Goal: Transaction & Acquisition: Obtain resource

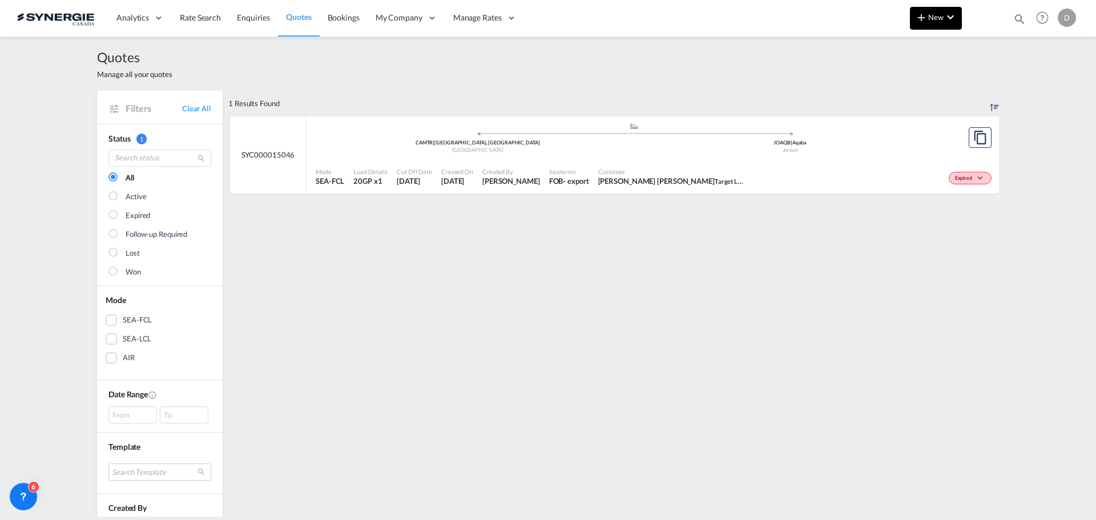
click at [935, 22] on button "New" at bounding box center [936, 18] width 52 height 23
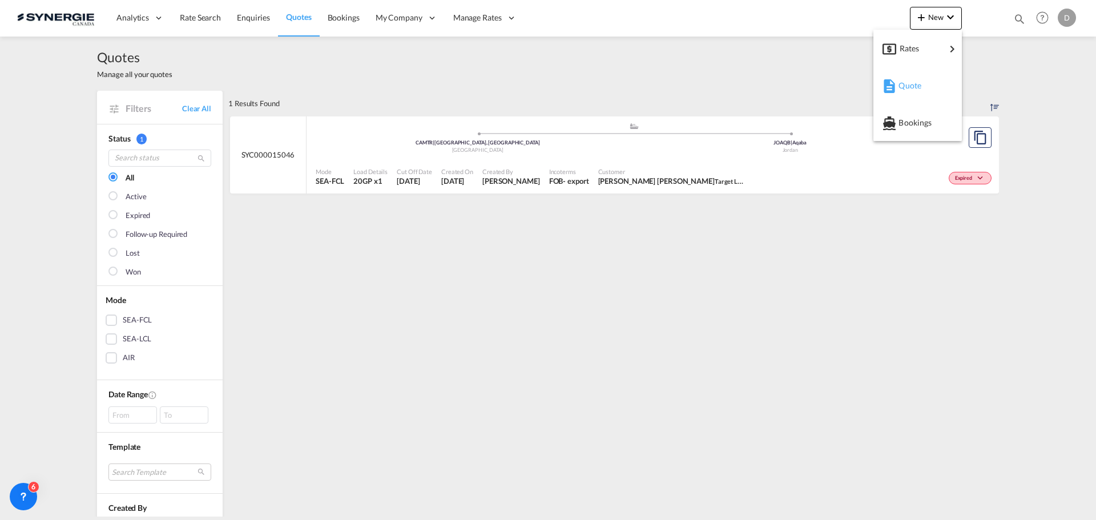
click at [911, 86] on span "Quote" at bounding box center [905, 85] width 13 height 23
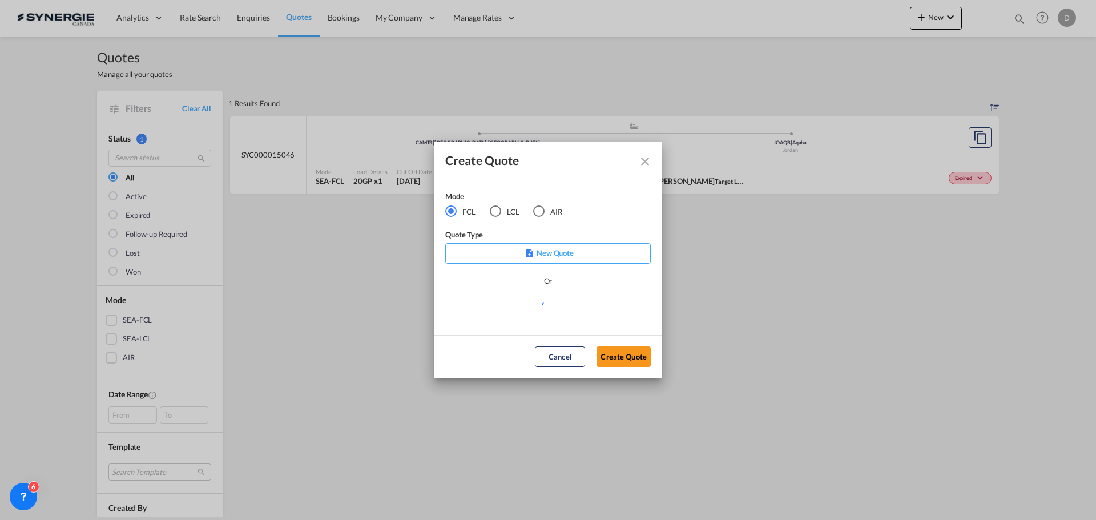
click at [499, 211] on div "LCL" at bounding box center [495, 211] width 11 height 11
click at [528, 287] on div "Or" at bounding box center [548, 286] width 206 height 23
click at [549, 317] on md-select "Select template *NEW* UBV [GEOGRAPHIC_DATA] consol LCL [PERSON_NAME] | [DATE] N…" at bounding box center [548, 309] width 206 height 23
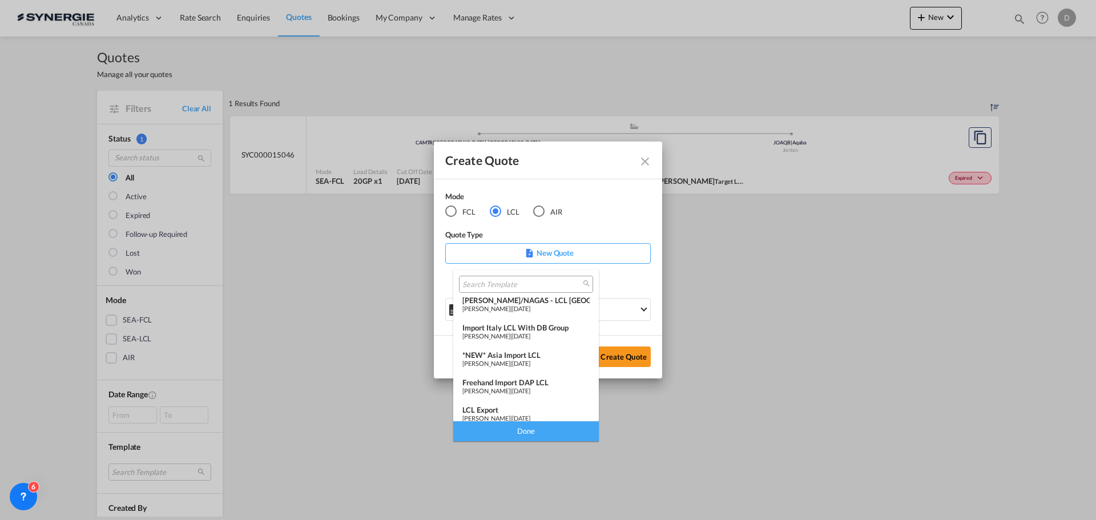
scroll to position [148, 0]
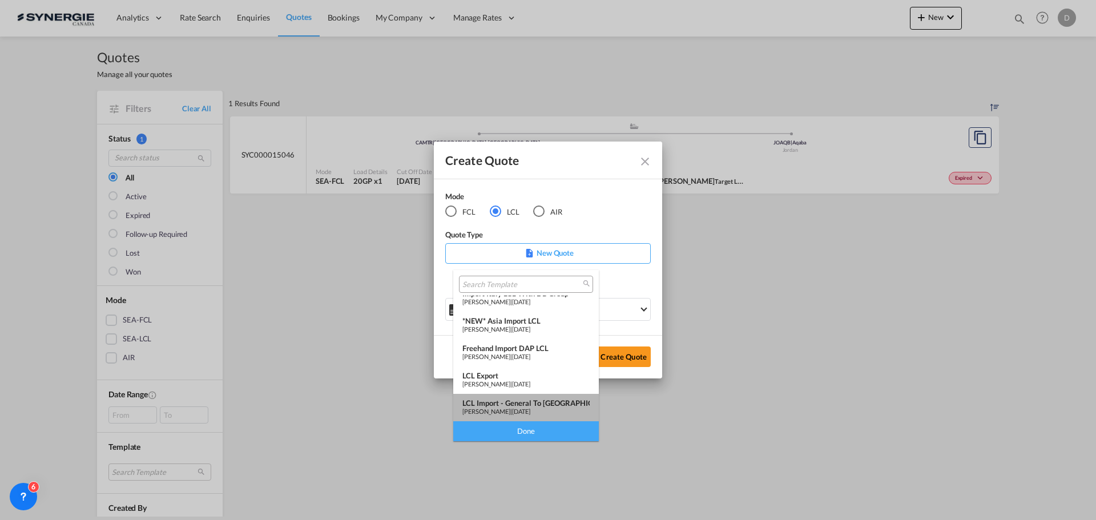
click at [530, 408] on span "[DATE]" at bounding box center [521, 411] width 18 height 7
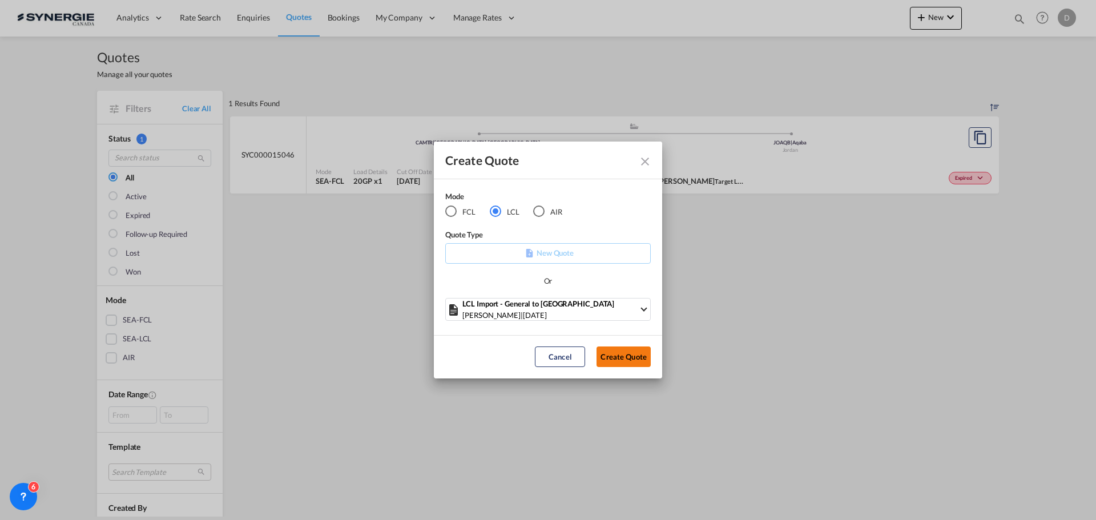
click at [631, 353] on button "Create Quote" at bounding box center [624, 357] width 54 height 21
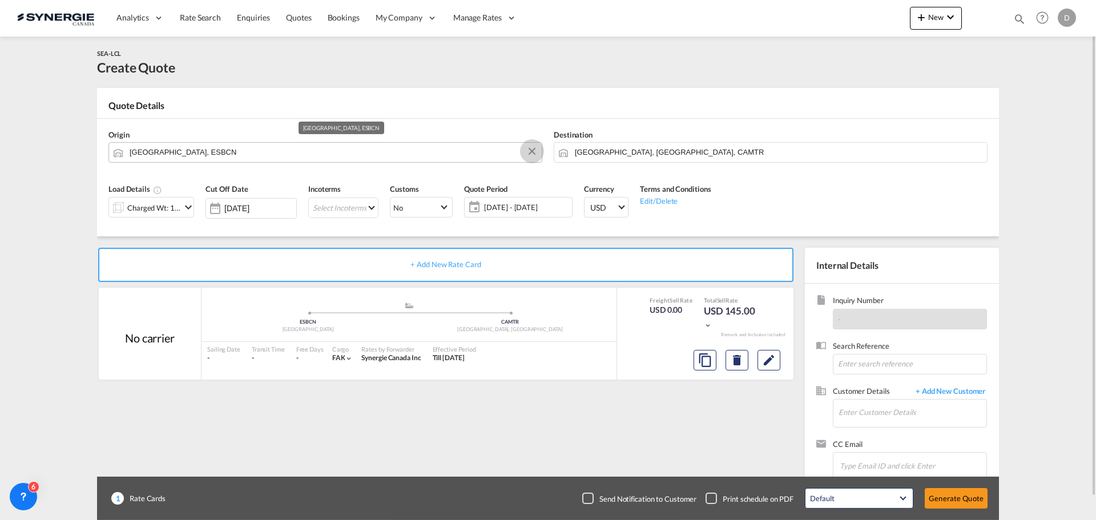
click at [532, 150] on button "Clear Input" at bounding box center [532, 151] width 17 height 17
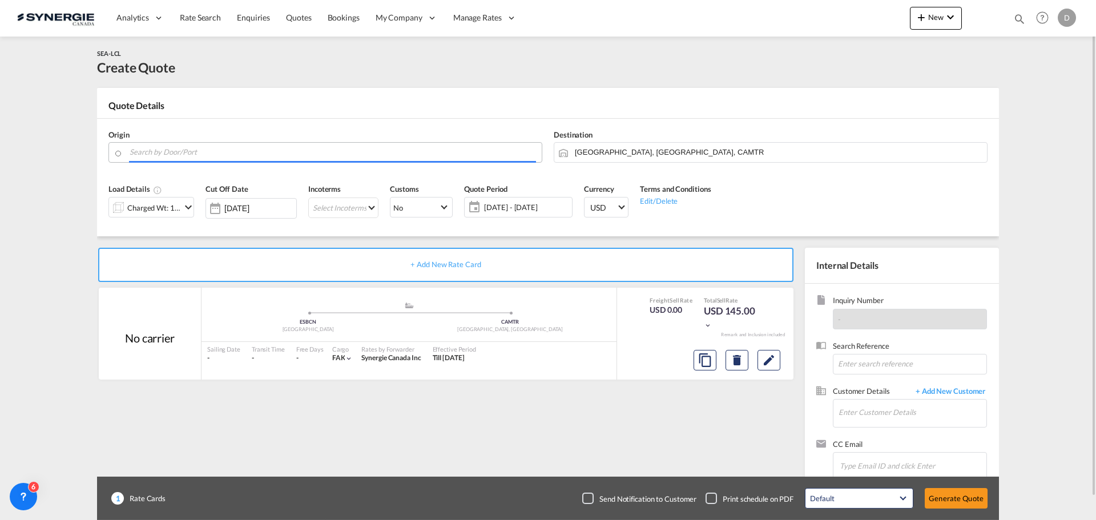
paste input "1242 SATIGNY"
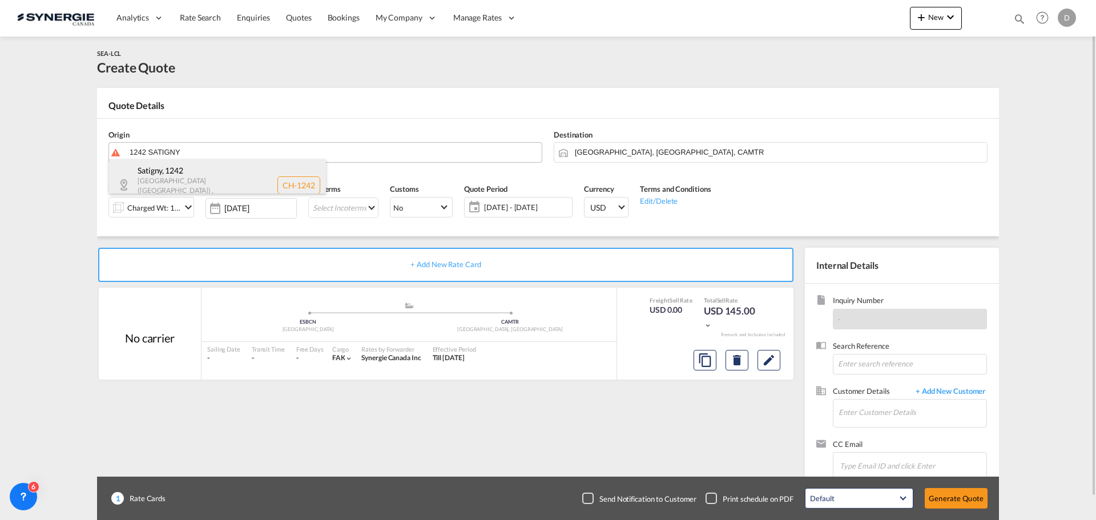
click at [183, 178] on div "Satigny , 1242 [GEOGRAPHIC_DATA] ([GEOGRAPHIC_DATA]) , [GEOGRAPHIC_DATA] CH-1242" at bounding box center [217, 184] width 217 height 51
type input "CH-1242, Satigny, [GEOGRAPHIC_DATA] ([GEOGRAPHIC_DATA])"
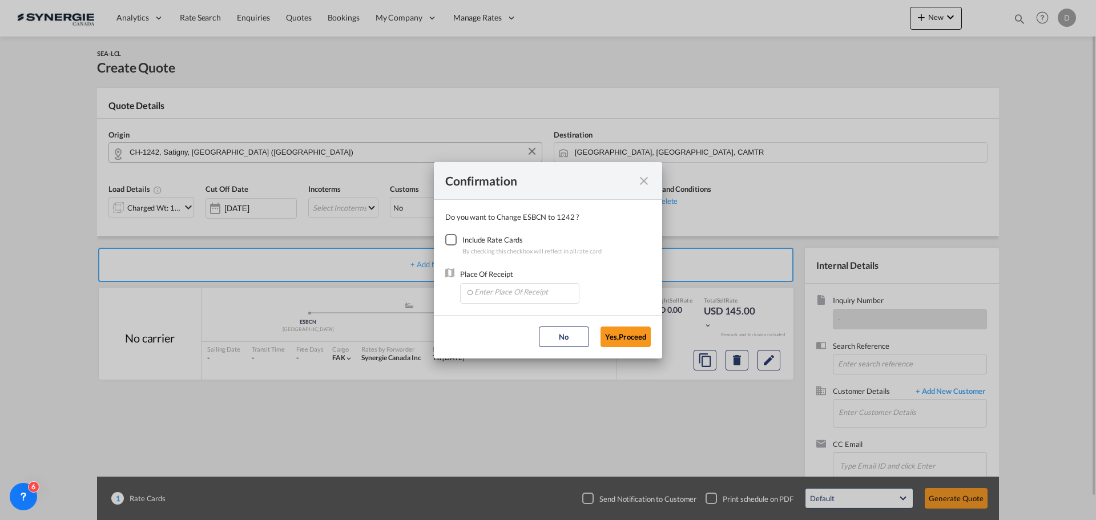
click at [453, 236] on div "Checkbox No Ink" at bounding box center [450, 239] width 11 height 11
click at [512, 299] on input "Enter Place Of Receipt" at bounding box center [522, 292] width 113 height 17
click at [551, 347] on span "BEANR, [GEOGRAPHIC_DATA], [GEOGRAPHIC_DATA], [GEOGRAPHIC_DATA], [GEOGRAPHIC_DAT…" at bounding box center [655, 345] width 363 height 10
type input "BEANR, [GEOGRAPHIC_DATA], [GEOGRAPHIC_DATA], [GEOGRAPHIC_DATA], [GEOGRAPHIC_DAT…"
click at [635, 337] on button "Yes,Proceed" at bounding box center [626, 337] width 50 height 21
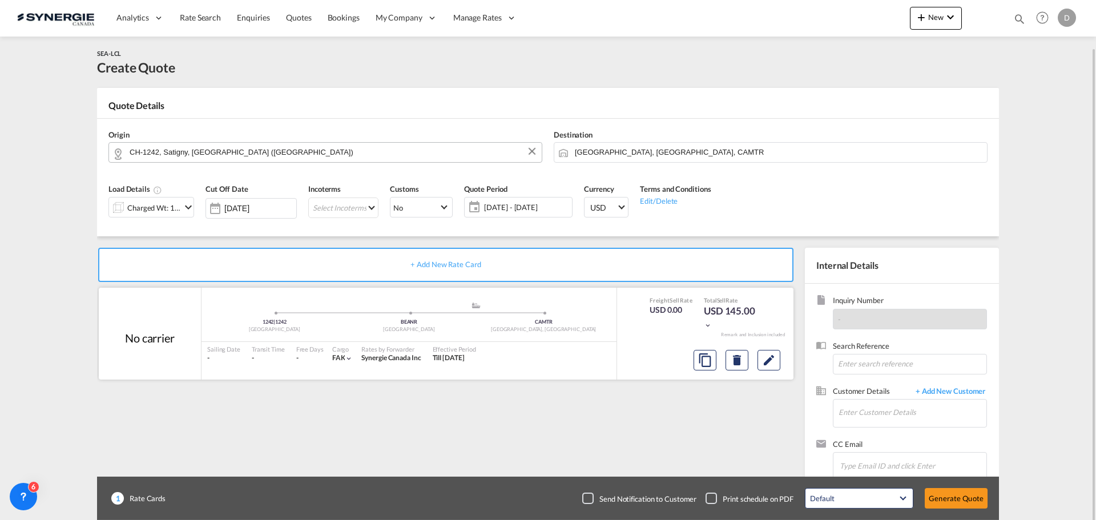
scroll to position [24, 0]
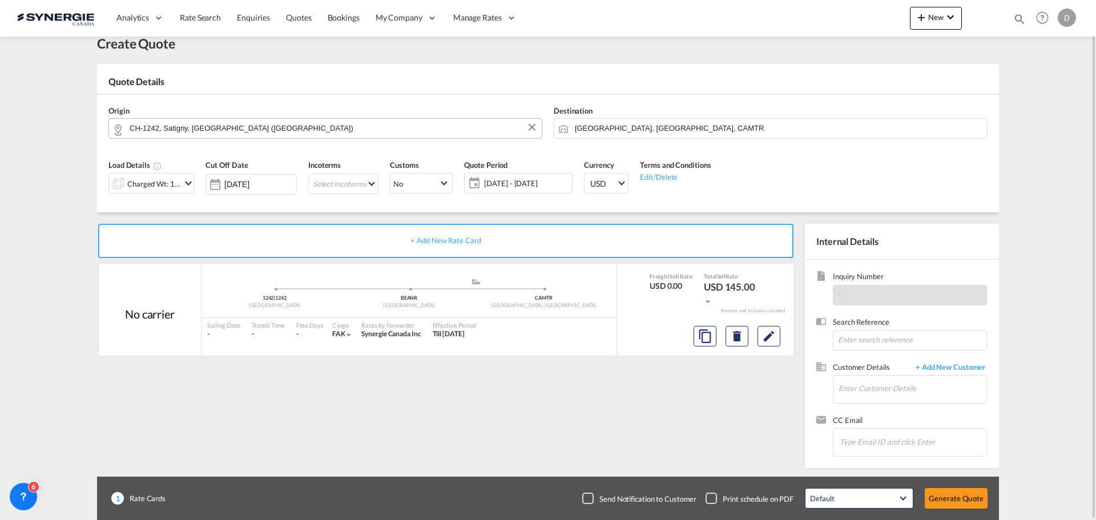
click at [616, 367] on div "+ Add New Rate Card No carrier added by you 1242 | 1242 Switzerland .a{fill:#aa…" at bounding box center [448, 343] width 702 height 239
click at [184, 183] on md-icon "icon-chevron-down" at bounding box center [189, 183] width 14 height 14
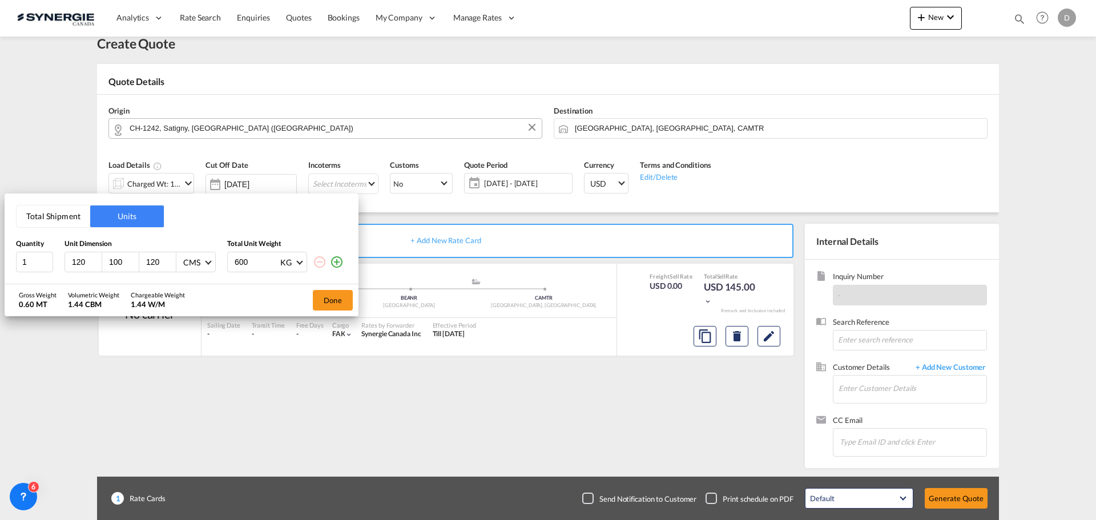
click at [115, 266] on input "100" at bounding box center [123, 262] width 31 height 10
type input "80"
type input "160"
type input "400"
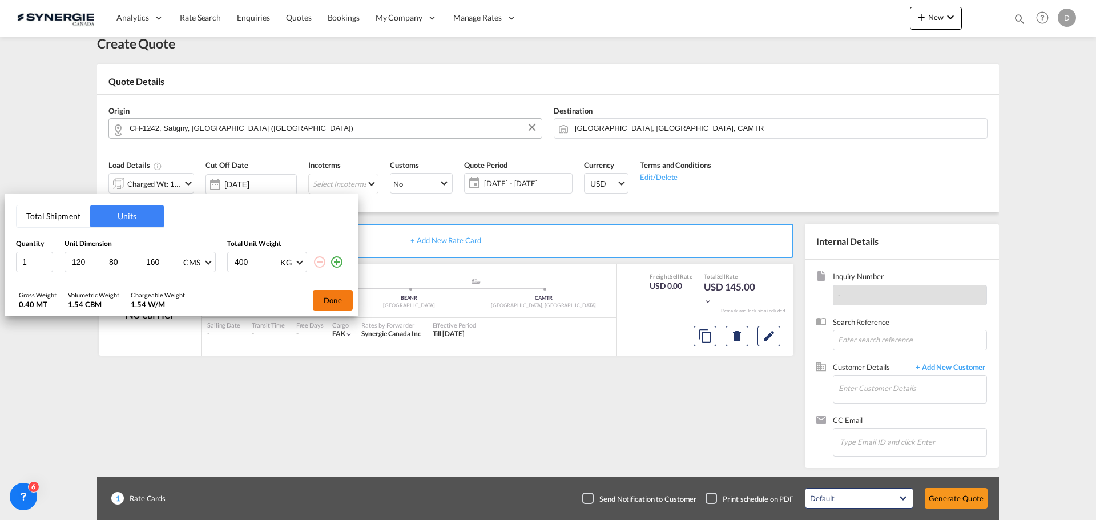
click at [336, 301] on button "Done" at bounding box center [333, 300] width 40 height 21
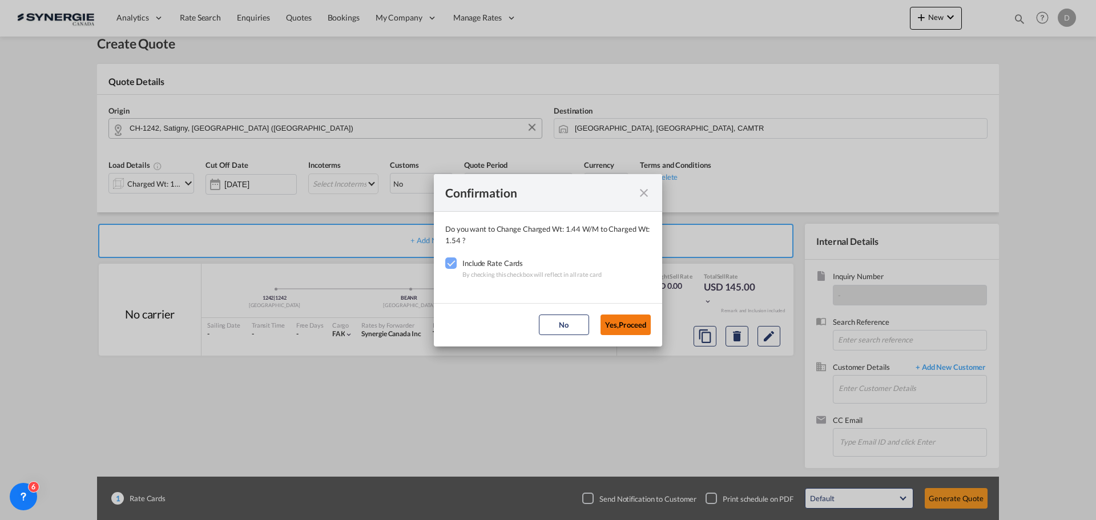
click at [621, 320] on button "Yes,Proceed" at bounding box center [626, 325] width 50 height 21
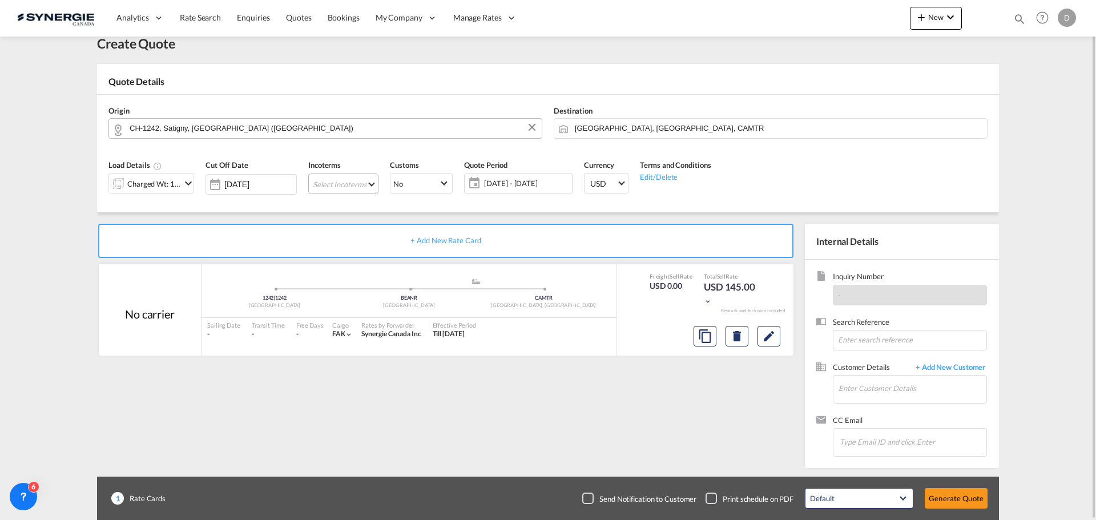
click at [361, 183] on md-select "Select Incoterms DPU - import Delivery at Place Unloaded CPT - export Carrier P…" at bounding box center [343, 184] width 70 height 21
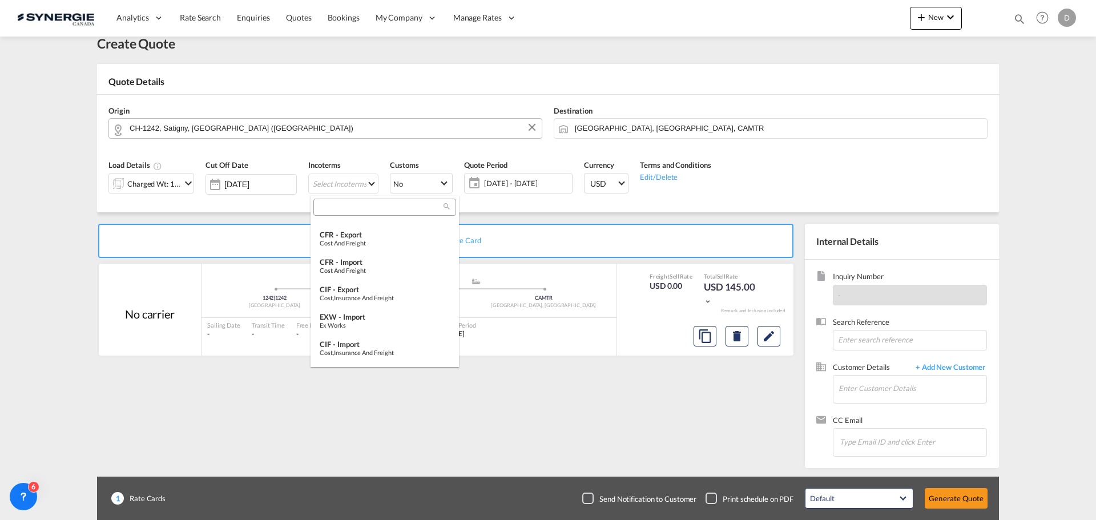
scroll to position [285, 0]
click at [368, 302] on div "EXW - import" at bounding box center [385, 297] width 130 height 9
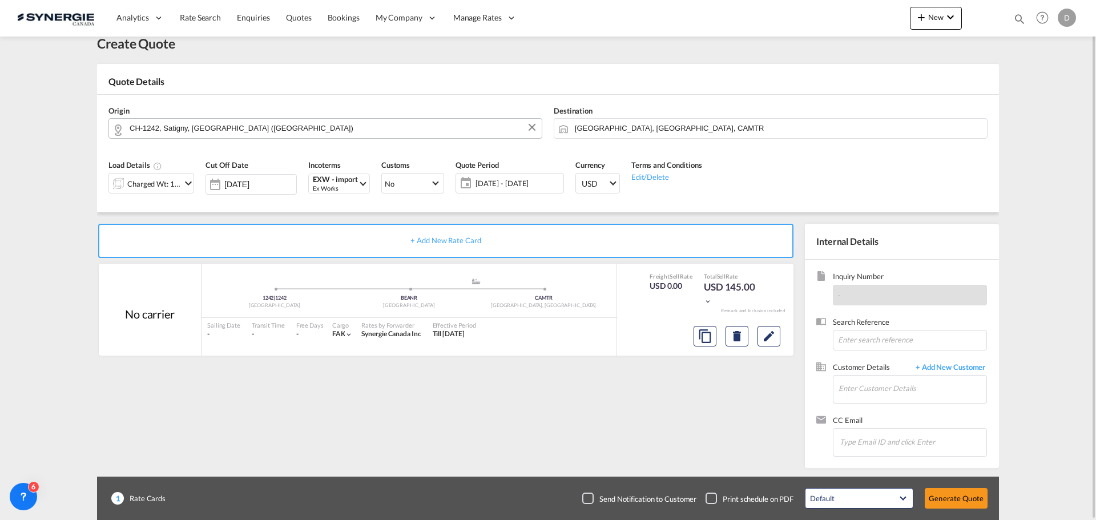
click at [517, 190] on span "[DATE] - [DATE]" at bounding box center [518, 183] width 91 height 16
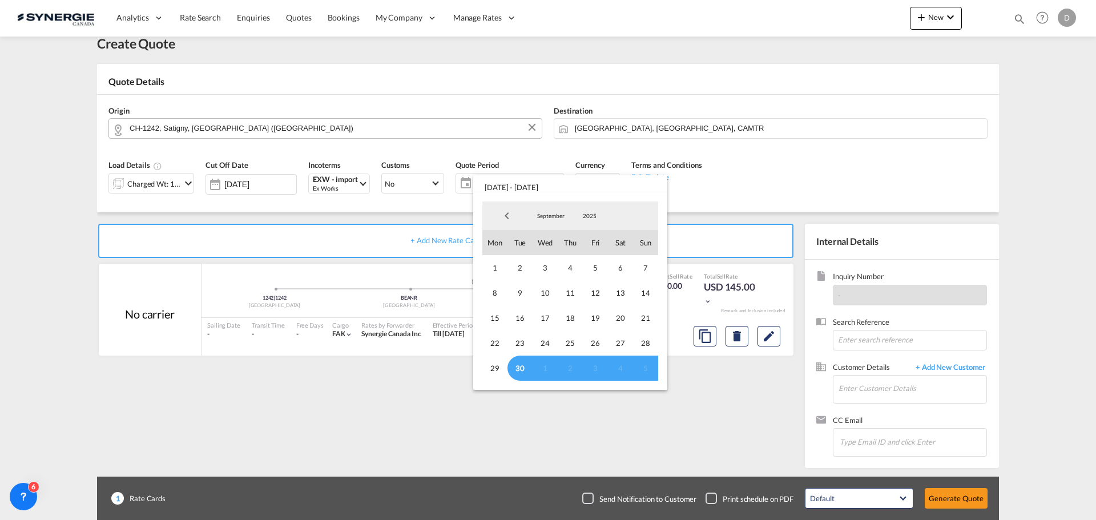
click at [522, 372] on span "30" at bounding box center [520, 368] width 25 height 25
click at [550, 217] on span "September" at bounding box center [551, 216] width 37 height 8
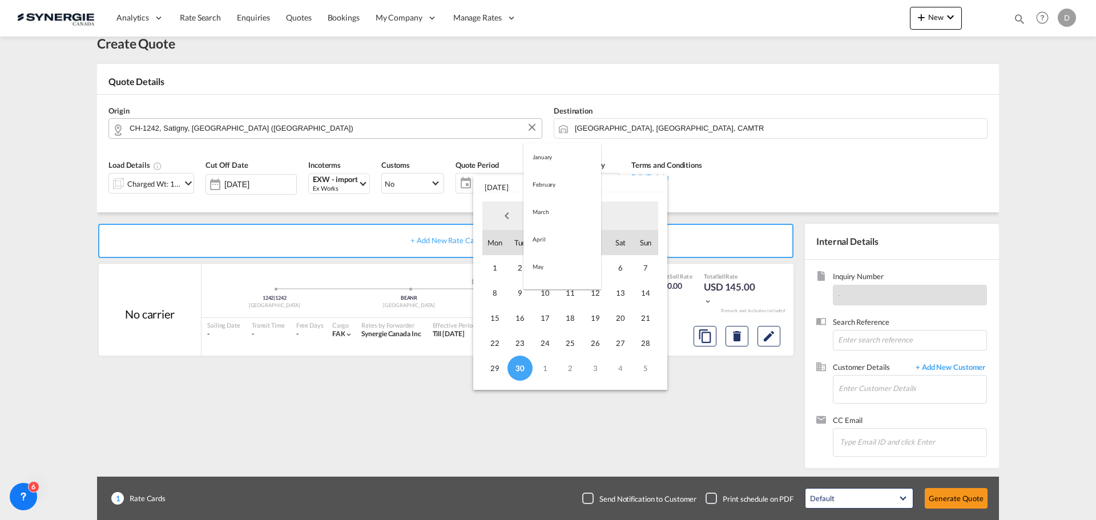
scroll to position [160, 0]
click at [553, 242] on md-option "October" at bounding box center [563, 243] width 78 height 27
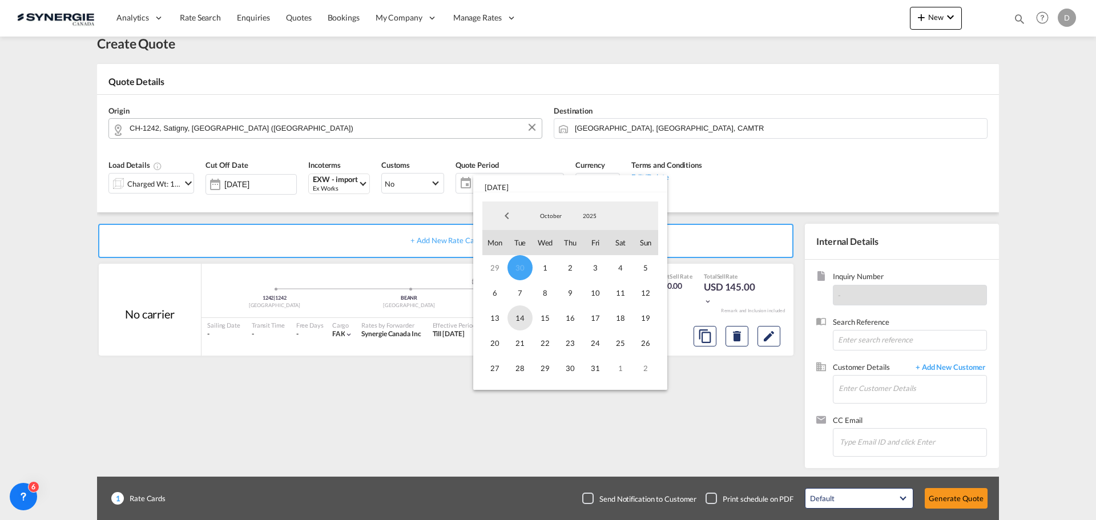
click at [520, 322] on span "14" at bounding box center [520, 317] width 25 height 25
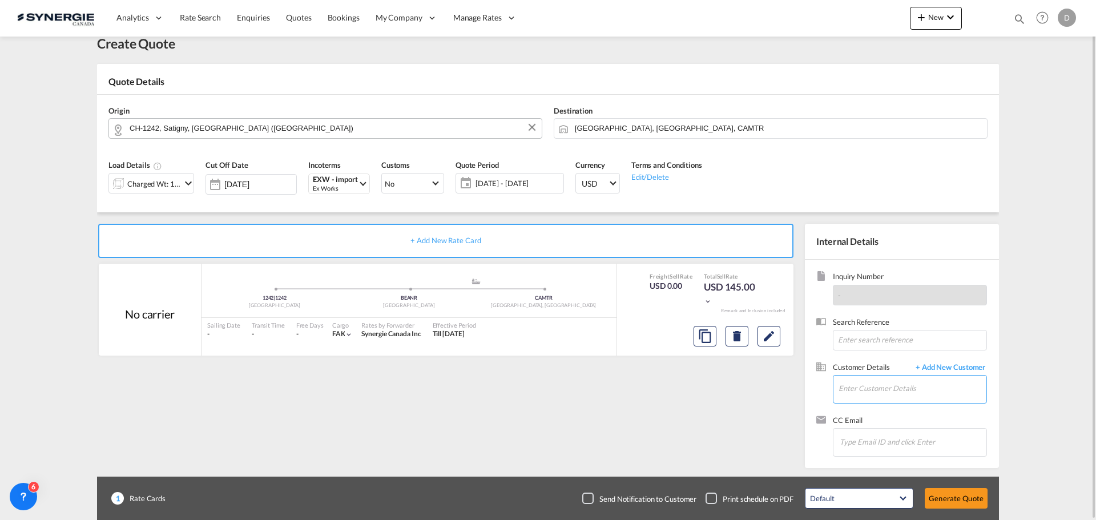
click at [853, 395] on input "Enter Customer Details" at bounding box center [913, 389] width 148 height 26
paste input "[EMAIL_ADDRESS][DOMAIN_NAME]"
click at [868, 362] on div "[PERSON_NAME] [EMAIL_ADDRESS][DOMAIN_NAME]" at bounding box center [946, 360] width 217 height 31
type input "C8 energy, [PERSON_NAME], [EMAIL_ADDRESS][DOMAIN_NAME]"
click at [772, 342] on md-icon "Edit" at bounding box center [769, 336] width 14 height 14
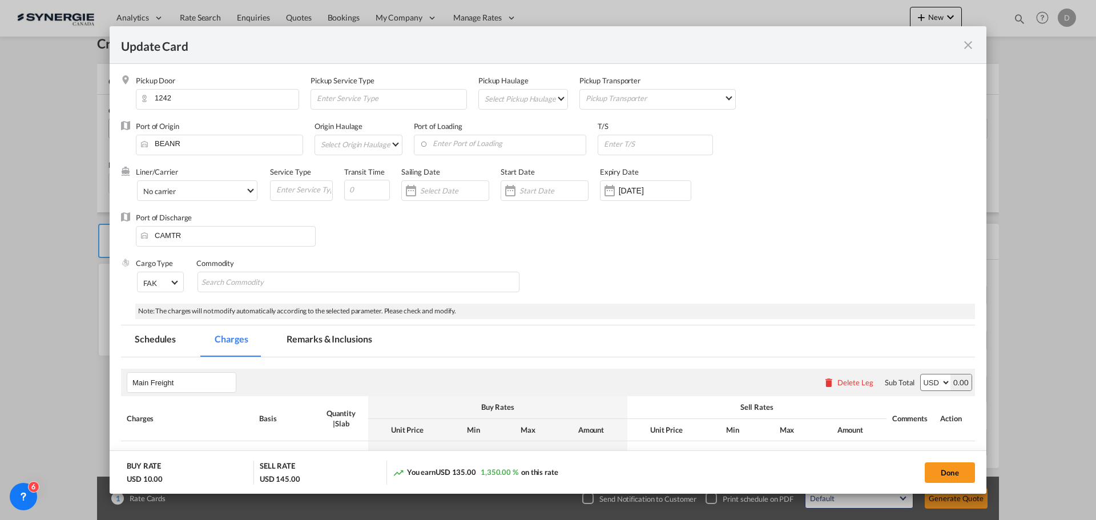
select select "per_w/m"
select select "flat"
select select "per_hbl"
select select "per_w/m"
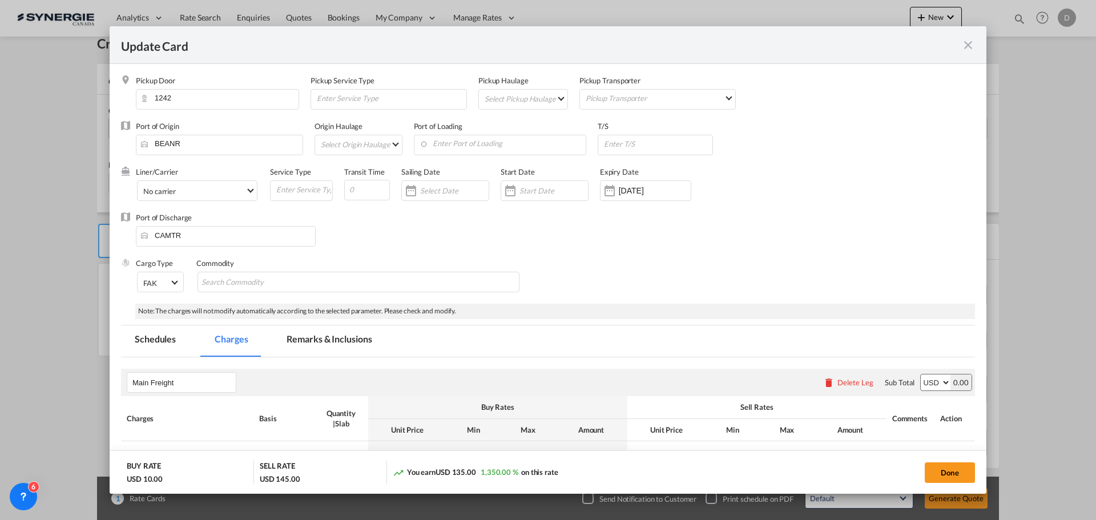
select select "per_bl"
select select "flat"
select select "per_bl"
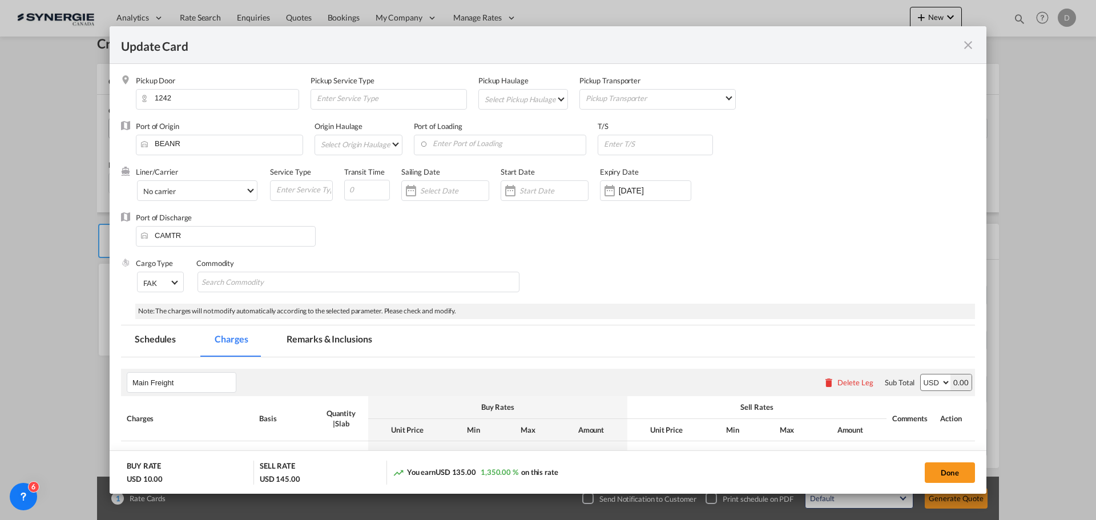
click at [555, 104] on md-select "Select Pickup Haulage rail road barge truck unspecified not available" at bounding box center [526, 99] width 84 height 18
click at [521, 127] on md-option "road" at bounding box center [524, 125] width 101 height 27
click at [529, 192] on input "Update CardPickup Door ..." at bounding box center [554, 190] width 69 height 9
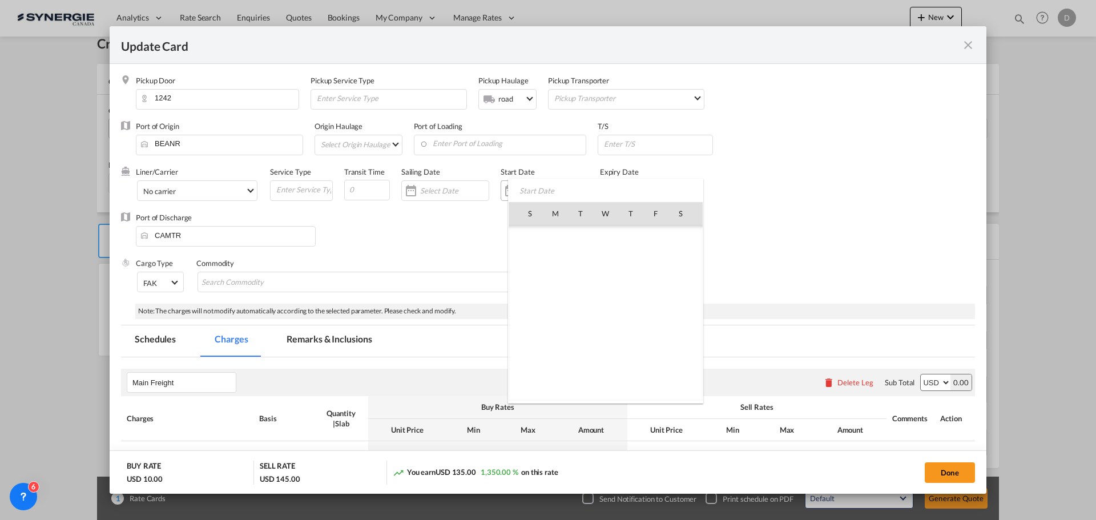
scroll to position [264486, 0]
click at [584, 365] on span "30" at bounding box center [581, 364] width 24 height 24
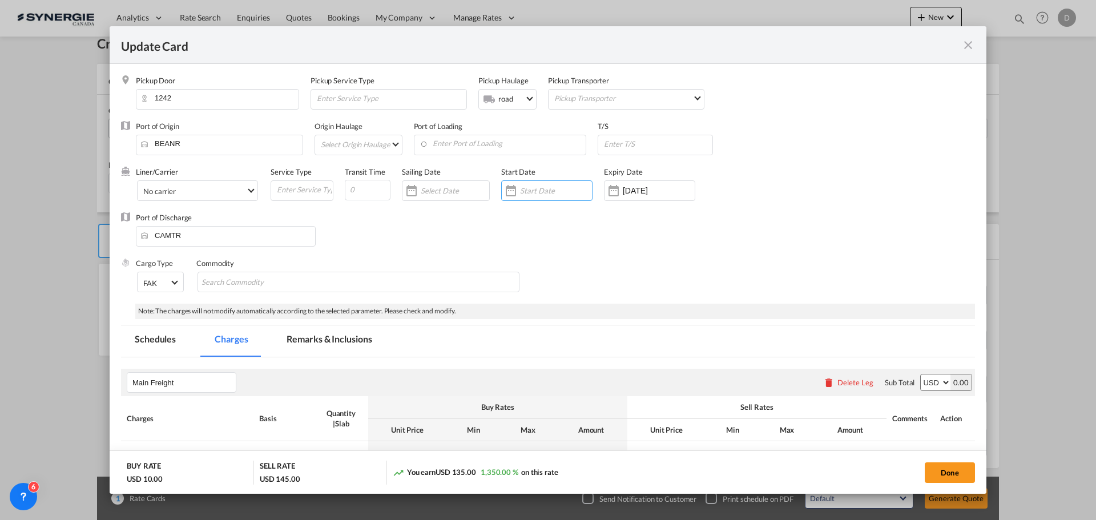
type input "[DATE]"
click at [622, 191] on div "Update CardPickup Door ..." at bounding box center [614, 190] width 18 height 23
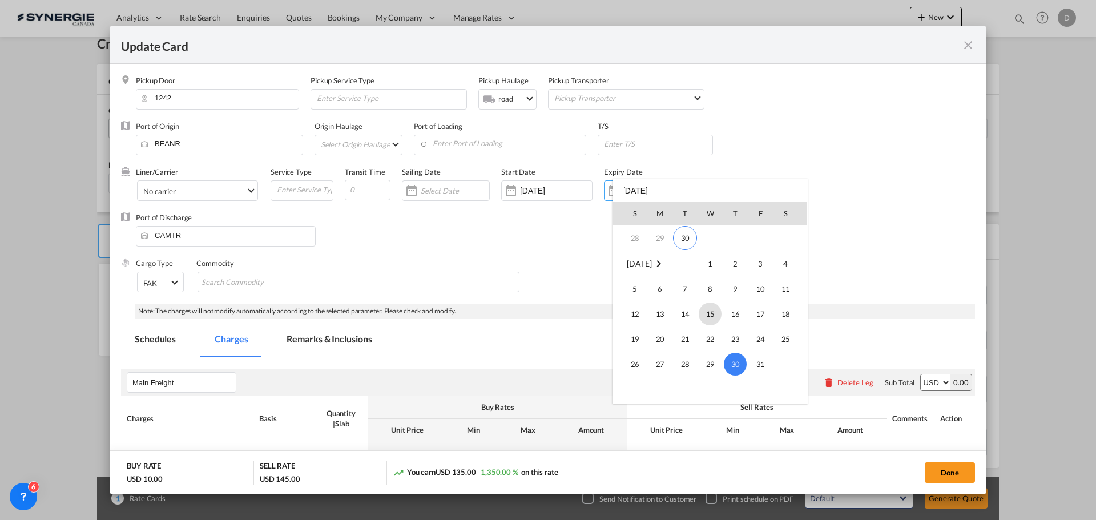
scroll to position [151, 0]
click at [693, 293] on span "14" at bounding box center [685, 288] width 23 height 23
type input "[DATE]"
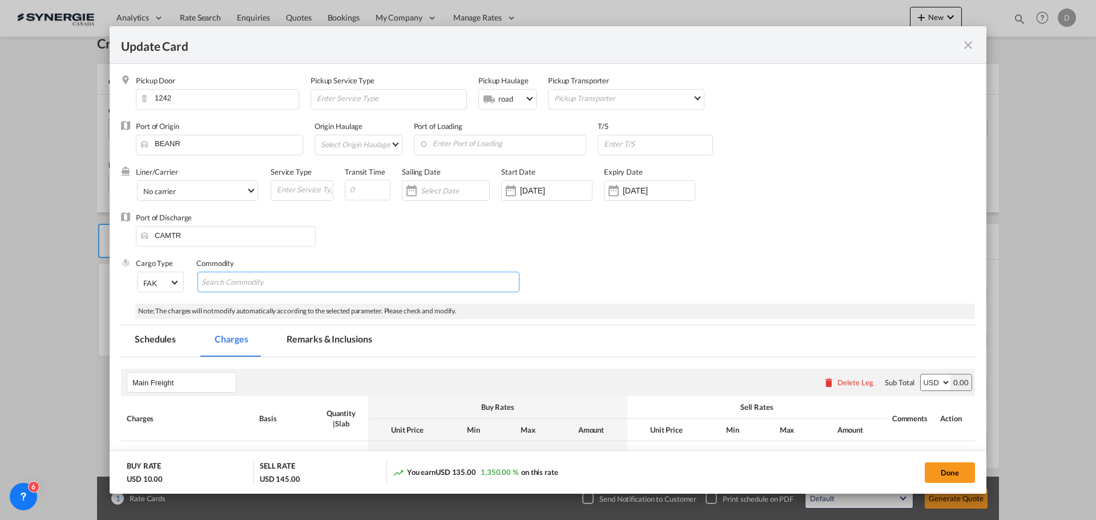
click at [268, 285] on input "Chips input." at bounding box center [254, 282] width 104 height 18
click at [365, 291] on md-chips-wrap "Chips container with autocompletion. Enter the text area, type text to search, …" at bounding box center [359, 282] width 322 height 21
click at [358, 275] on md-chips-wrap "Chips container with autocompletion. Enter the text area, type text to search, …" at bounding box center [359, 282] width 322 height 21
paste input "booster pack avec lithium (UN3481 - Class 9)"
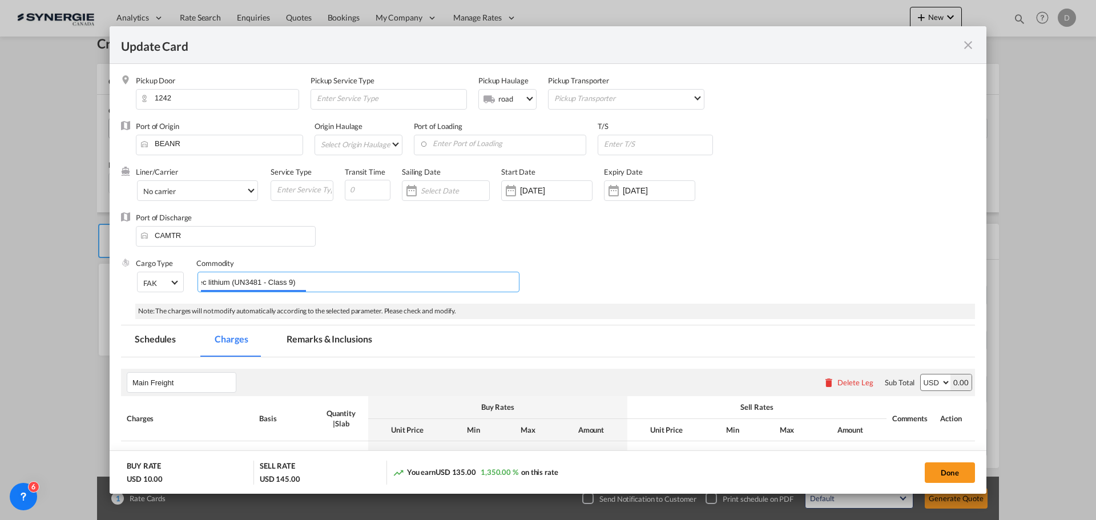
type input "booster pack avec lithium (UN3481 - Class 9)"
click at [722, 243] on div "Port of Discharge CAMTR" at bounding box center [548, 235] width 854 height 46
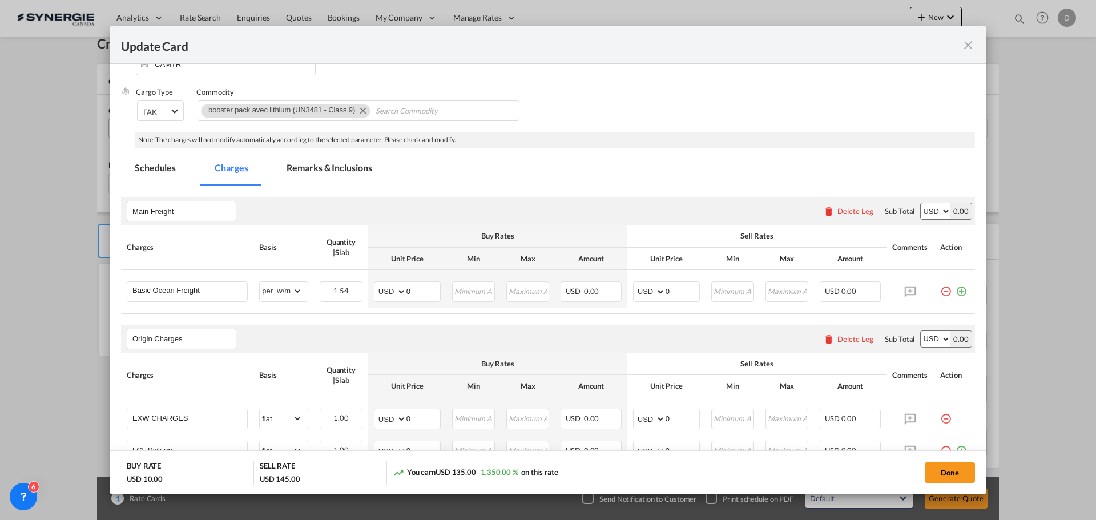
scroll to position [285, 0]
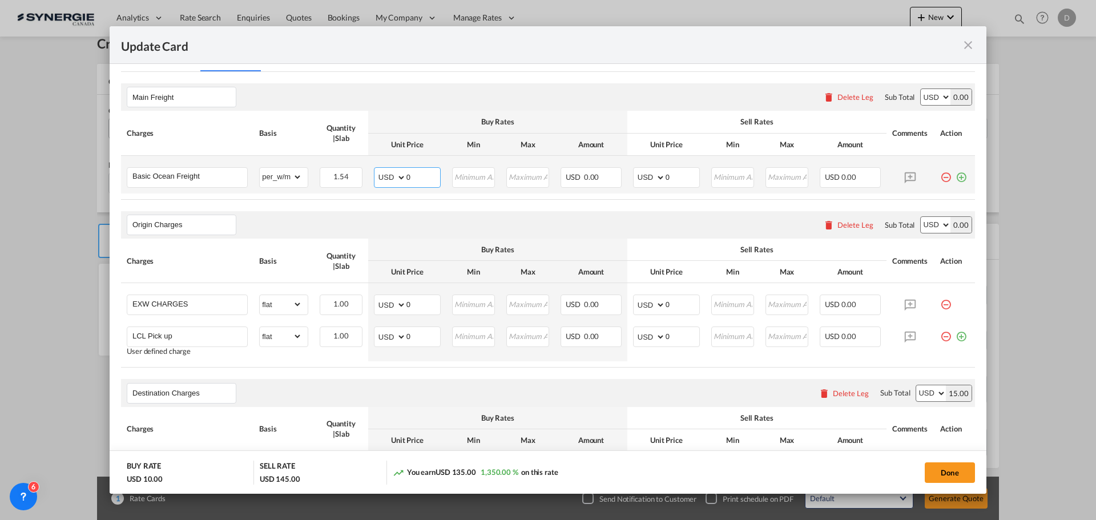
click at [407, 177] on input "0" at bounding box center [424, 176] width 34 height 17
drag, startPoint x: 404, startPoint y: 175, endPoint x: 417, endPoint y: 175, distance: 13.7
click at [417, 175] on input "0" at bounding box center [424, 176] width 34 height 17
type input "80"
click at [463, 175] on input "Update CardPickup Door ..." at bounding box center [473, 176] width 41 height 17
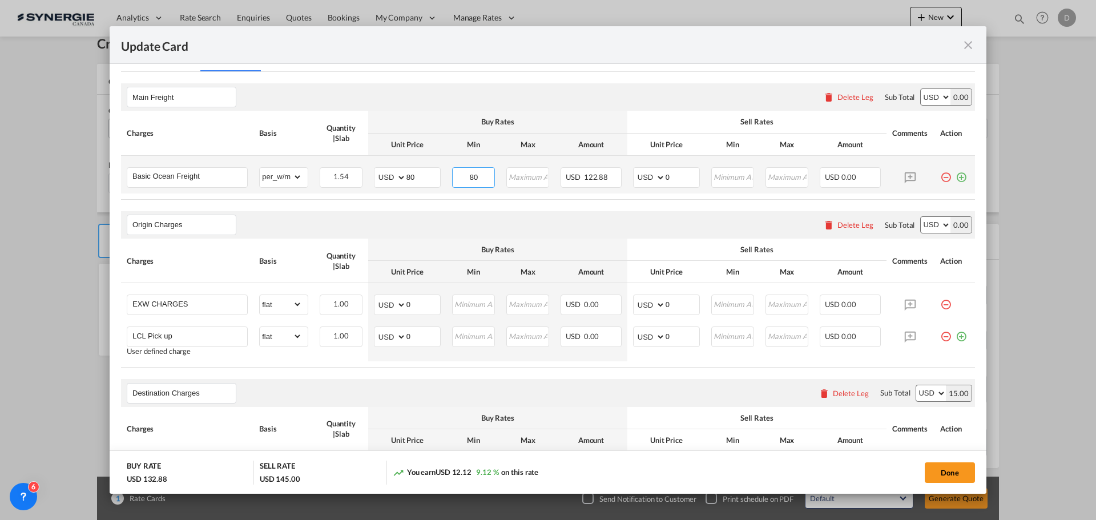
type input "80"
type input "95"
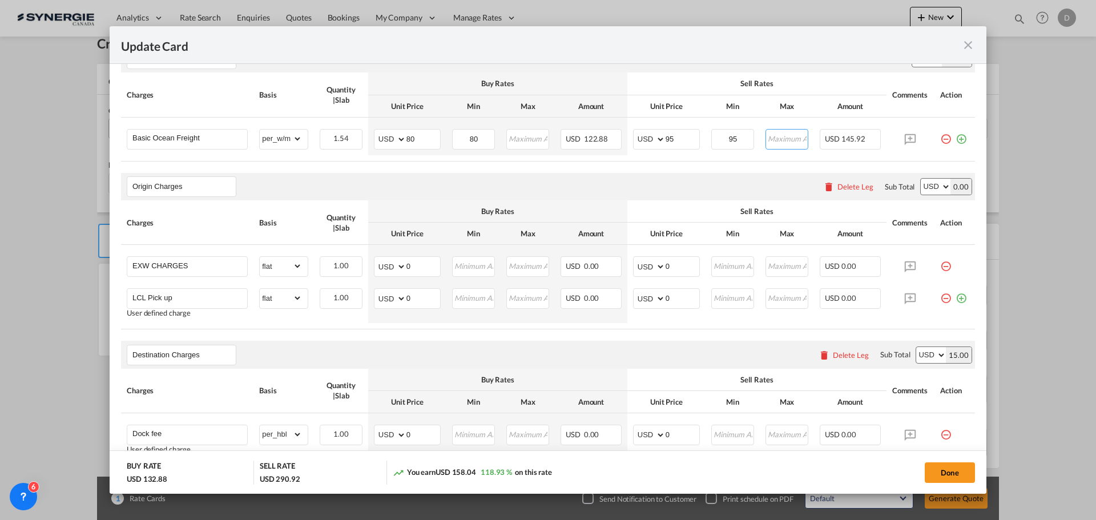
scroll to position [343, 0]
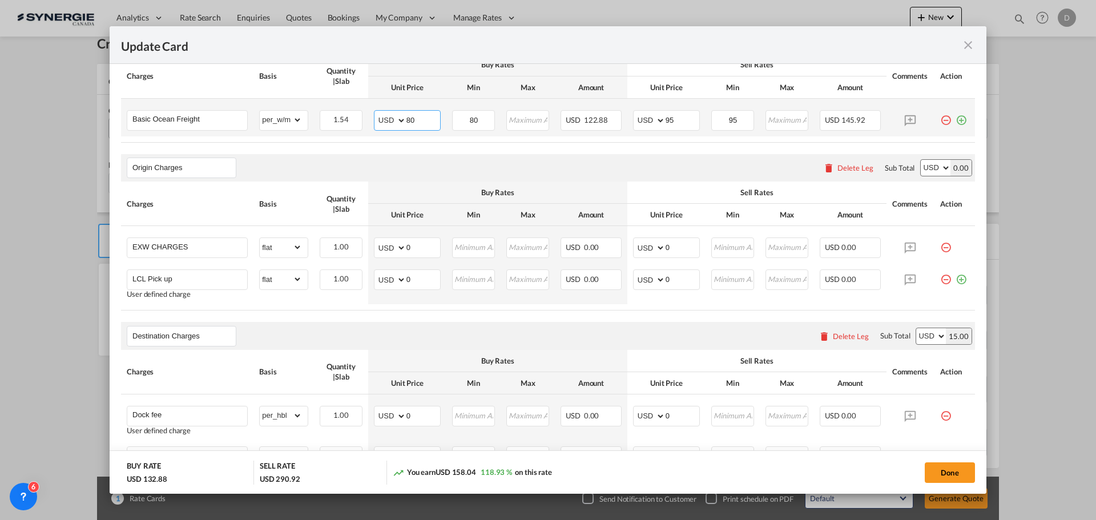
click at [407, 118] on input "80" at bounding box center [424, 119] width 34 height 17
type input "104"
type input "120"
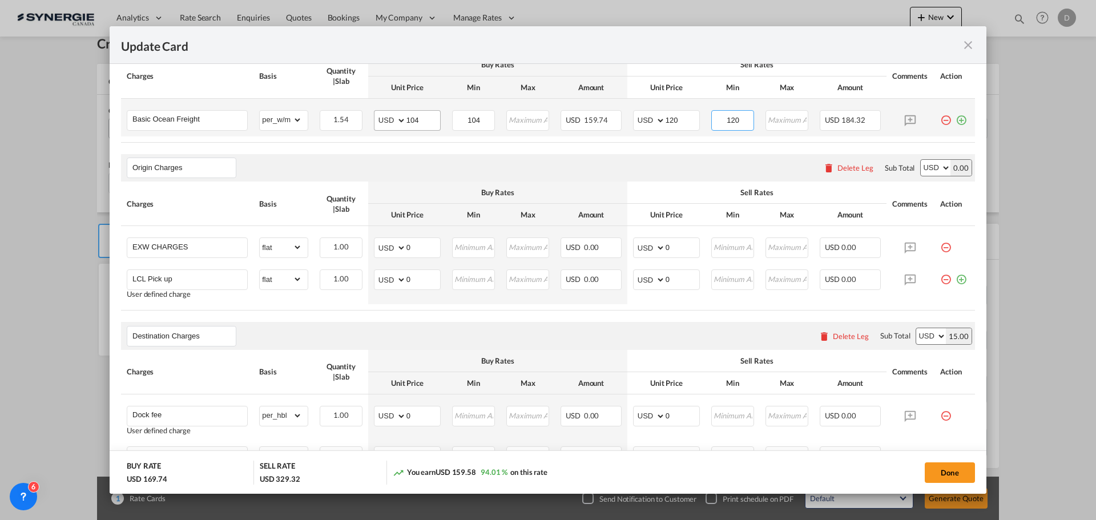
type input "120"
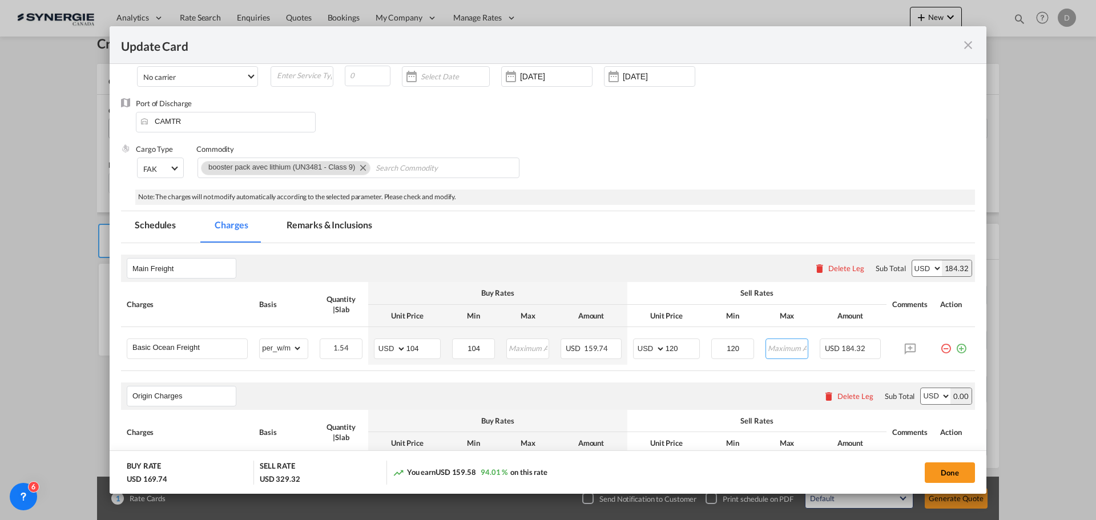
scroll to position [0, 0]
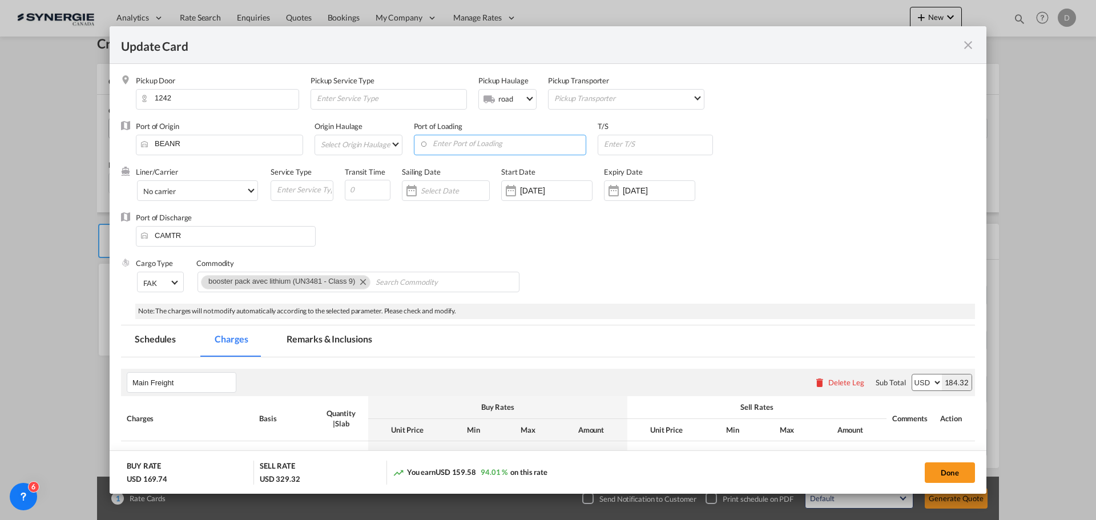
click at [472, 138] on input "Enter Port of Loading" at bounding box center [503, 143] width 167 height 17
click at [480, 207] on div "[GEOGRAPHIC_DATA] [GEOGRAPHIC_DATA]" at bounding box center [523, 195] width 208 height 25
type input "[GEOGRAPHIC_DATA], BEANR"
click at [596, 243] on div "Port of Discharge CAMTR" at bounding box center [548, 235] width 854 height 46
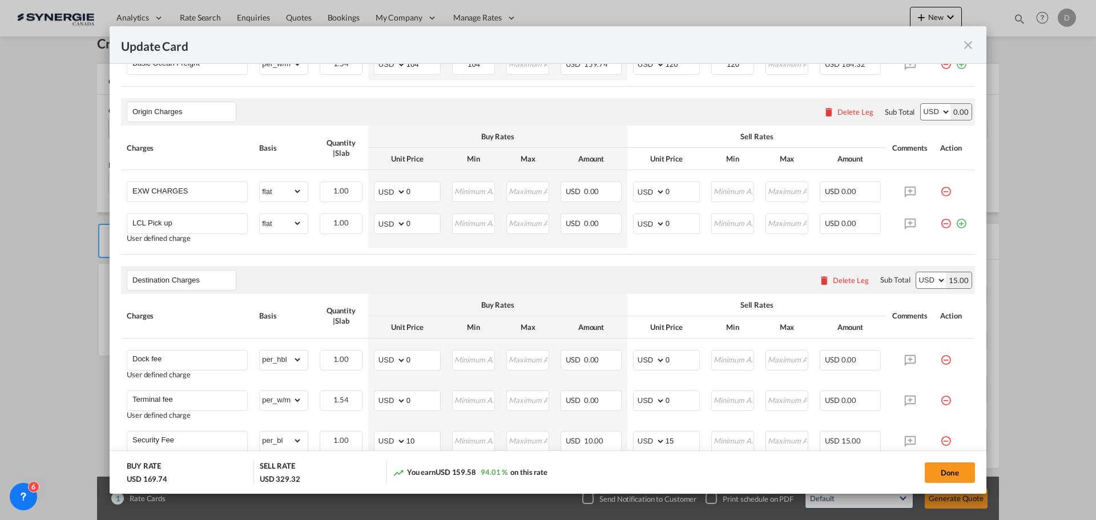
scroll to position [400, 0]
drag, startPoint x: 405, startPoint y: 192, endPoint x: 420, endPoint y: 192, distance: 14.3
click at [420, 192] on input "0" at bounding box center [424, 189] width 34 height 17
type input "202"
type input "220"
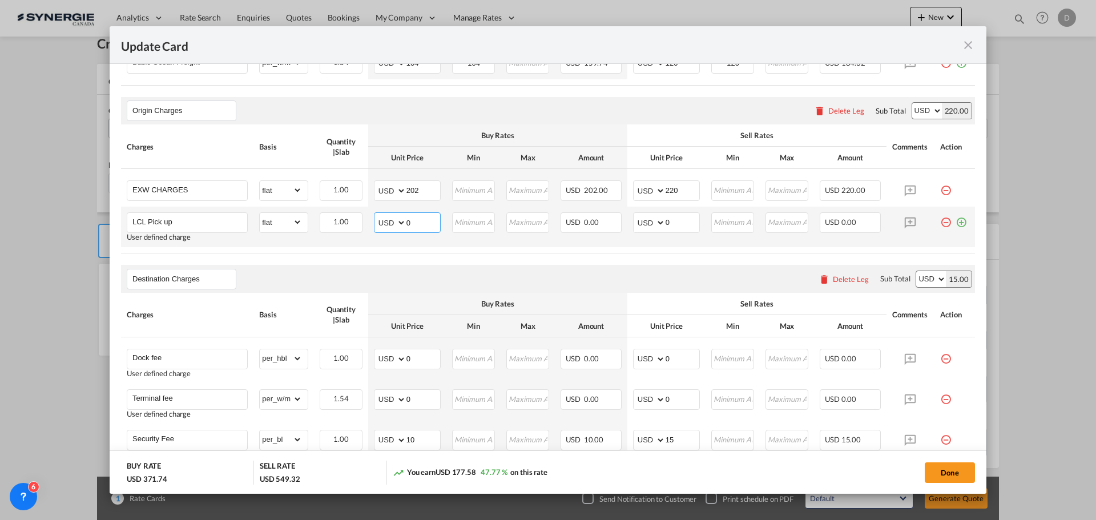
drag, startPoint x: 404, startPoint y: 220, endPoint x: 417, endPoint y: 223, distance: 13.0
click at [417, 223] on input "0" at bounding box center [424, 221] width 34 height 17
type input "1014"
click at [670, 222] on input "130" at bounding box center [683, 221] width 34 height 17
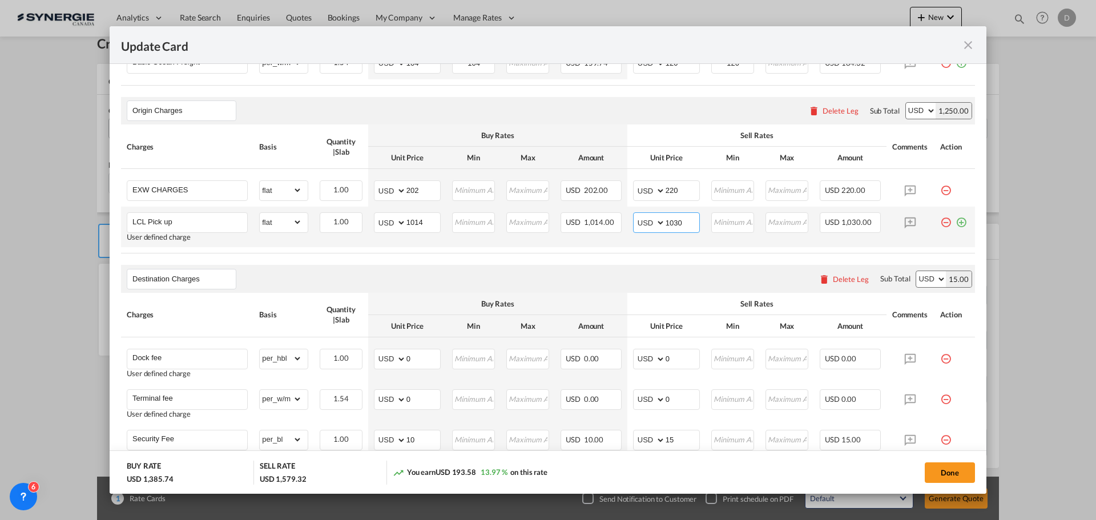
type input "1030"
click at [552, 259] on air-lcl-rate-modification "Main Freight Please enter leg name Leg Name Already Exists Delete Leg Sub Total…" at bounding box center [548, 355] width 854 height 794
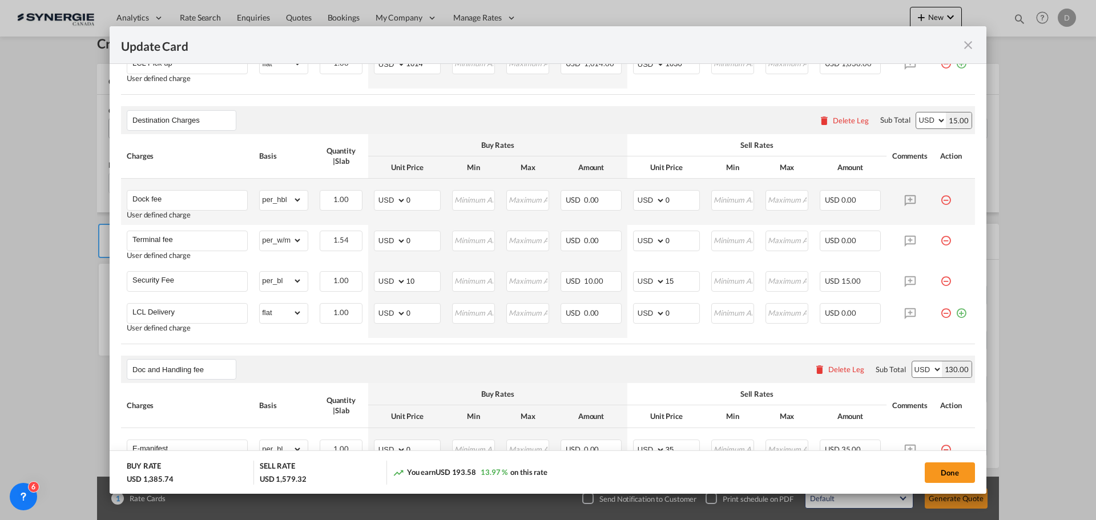
scroll to position [628, 0]
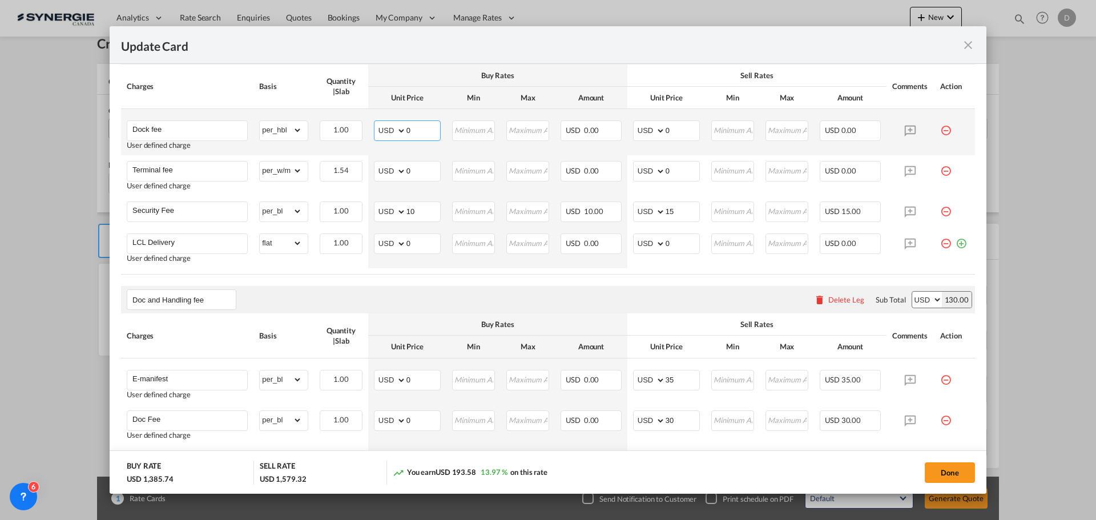
drag, startPoint x: 405, startPoint y: 130, endPoint x: 419, endPoint y: 135, distance: 14.3
click at [419, 135] on input "0" at bounding box center [424, 129] width 34 height 17
type input "60"
type input "75"
drag, startPoint x: 403, startPoint y: 172, endPoint x: 409, endPoint y: 172, distance: 5.7
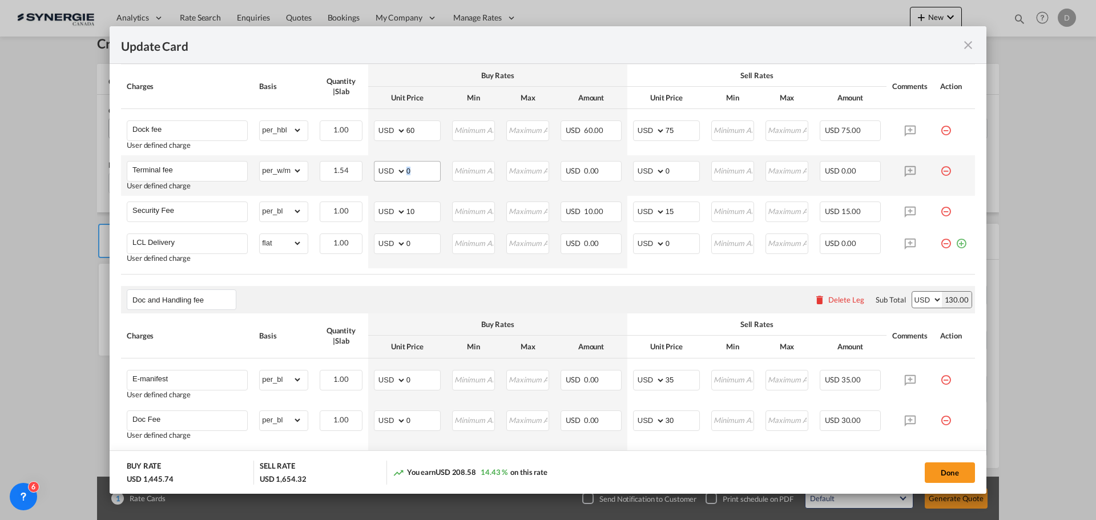
click at [410, 172] on md-input-container "AED AFN ALL AMD ANG AOA ARS AUD AWG AZN BAM BBD BDT BGN BHD BIF BMD BND BOB BRL…" at bounding box center [407, 171] width 67 height 21
click at [407, 172] on md-input-container "AED AFN ALL AMD ANG AOA ARS AUD AWG AZN BAM BBD BDT BGN BHD BIF BMD BND BOB BRL…" at bounding box center [407, 171] width 67 height 21
click at [407, 172] on input "0" at bounding box center [424, 170] width 34 height 17
drag, startPoint x: 404, startPoint y: 172, endPoint x: 412, endPoint y: 172, distance: 7.4
click at [412, 172] on input "0" at bounding box center [424, 170] width 34 height 17
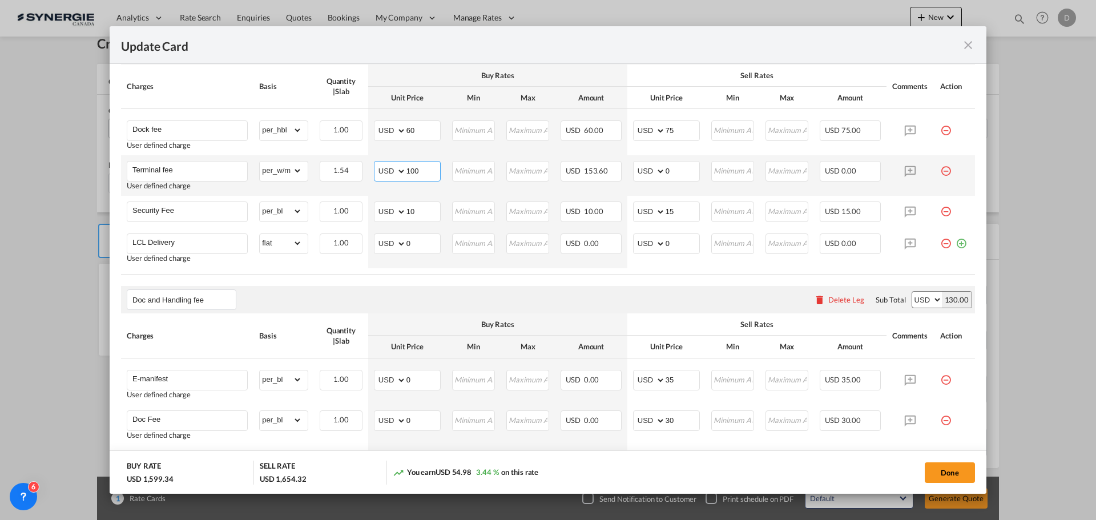
type input "100"
click at [667, 171] on input "0" at bounding box center [683, 170] width 34 height 17
type input "115"
drag, startPoint x: 405, startPoint y: 244, endPoint x: 413, endPoint y: 244, distance: 8.0
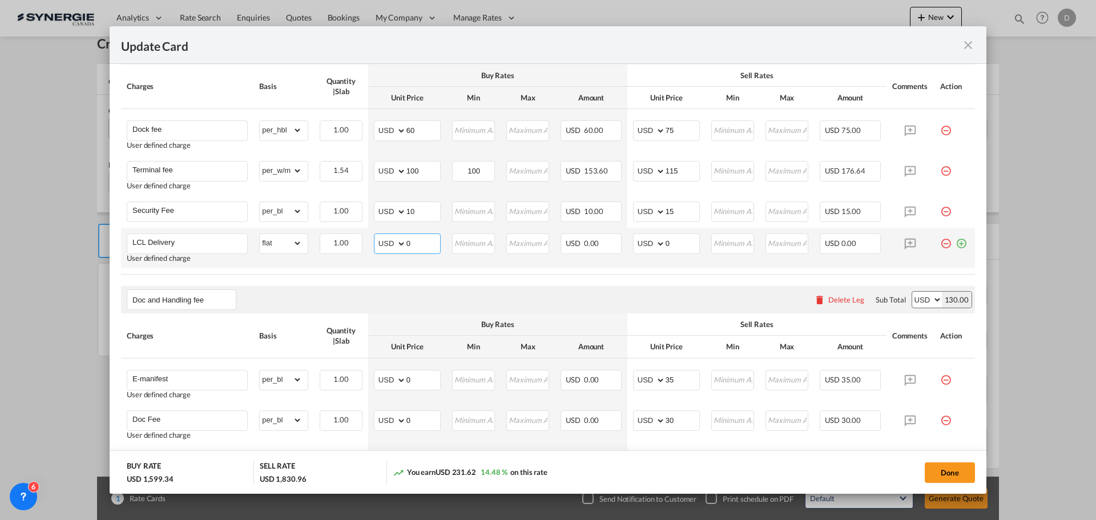
click at [413, 244] on input "0" at bounding box center [424, 242] width 34 height 17
type input "124"
drag, startPoint x: 662, startPoint y: 243, endPoint x: 677, endPoint y: 243, distance: 15.4
click at [677, 243] on input "0" at bounding box center [683, 242] width 34 height 17
type input "150"
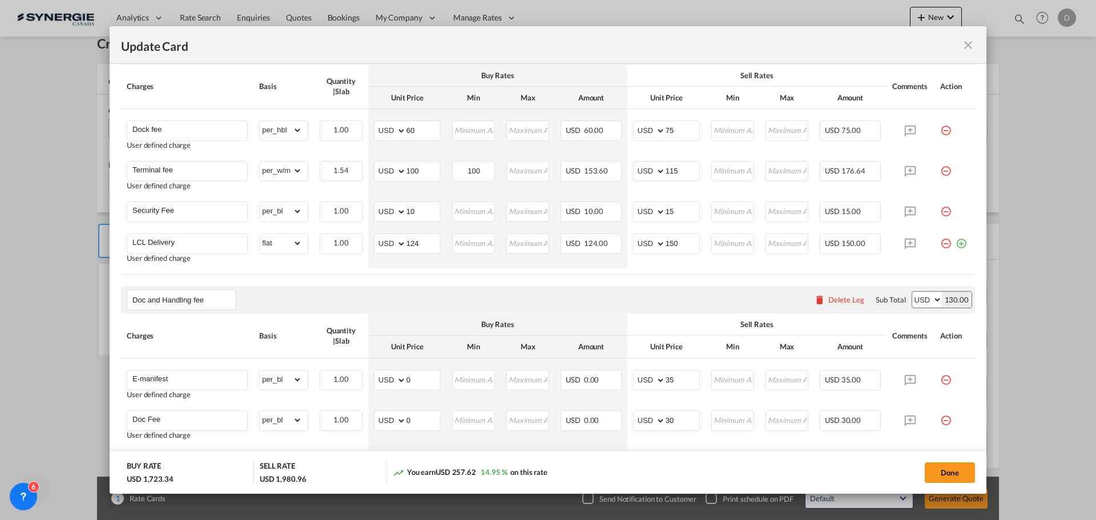
click at [645, 270] on table "Charges Basis Quantity | Slab Buy Rates Sell Rates Comments Action Unit Price M…" at bounding box center [548, 170] width 854 height 210
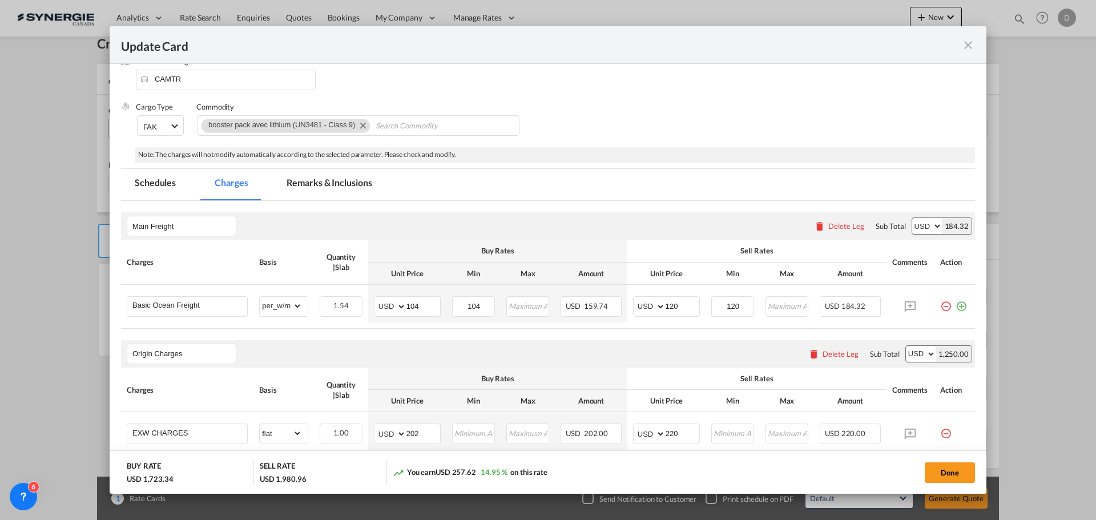
scroll to position [232, 0]
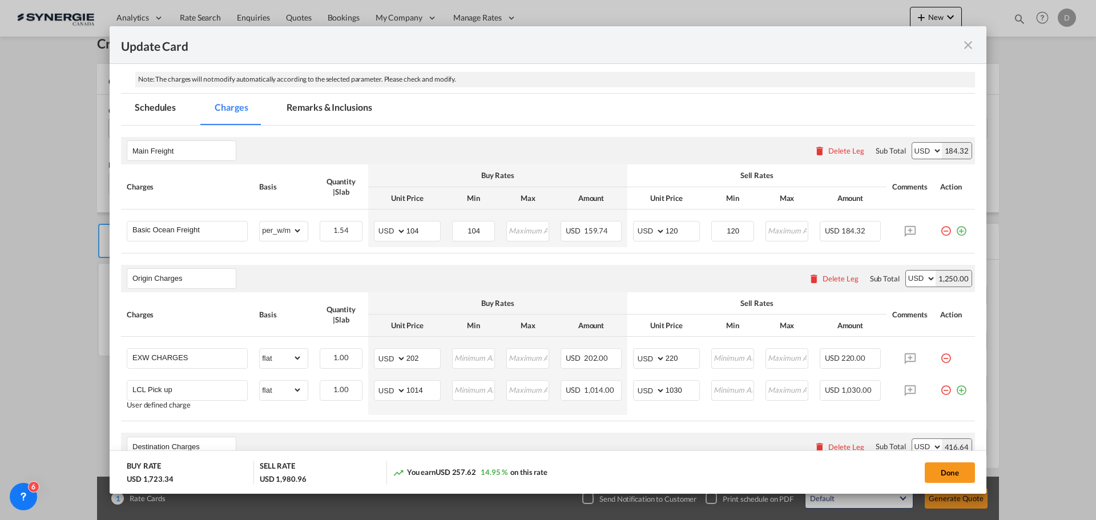
click at [335, 104] on md-tab-item "Remarks & Inclusions" at bounding box center [329, 109] width 112 height 31
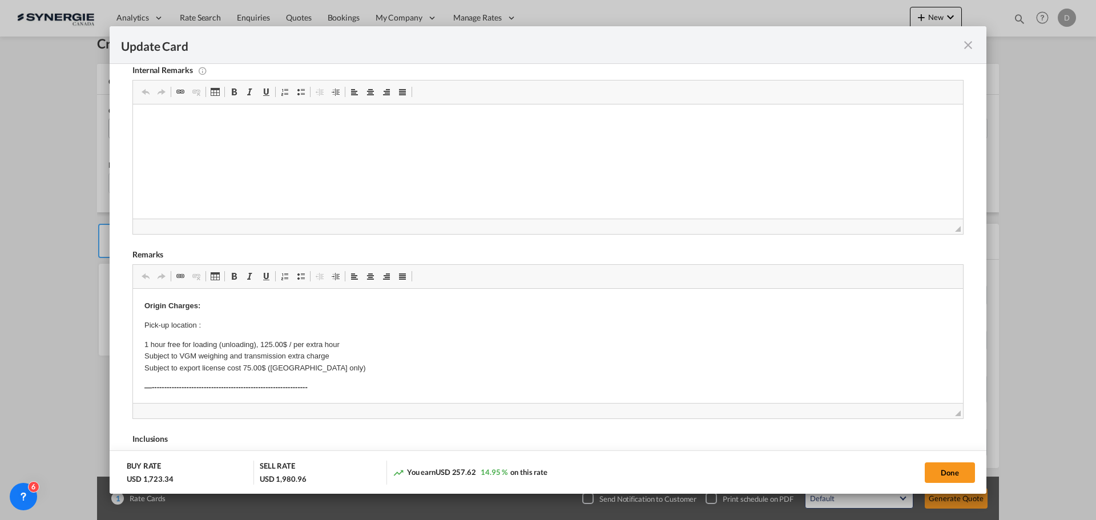
scroll to position [289, 0]
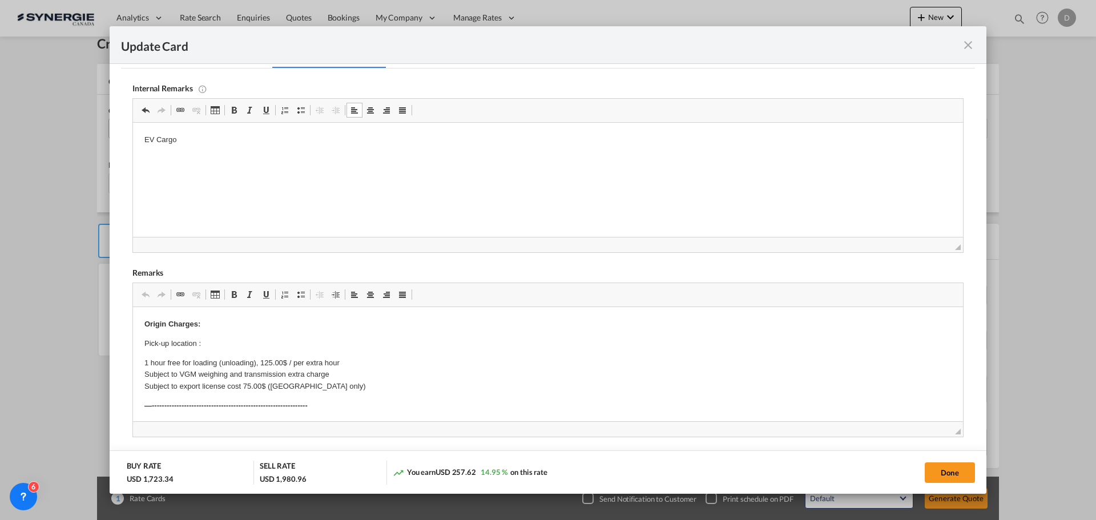
click at [191, 142] on p "EV Cargo" at bounding box center [547, 140] width 807 height 12
click at [213, 158] on body "EV Cargo / [URL][DOMAIN_NAME]" at bounding box center [547, 159] width 807 height 50
click at [174, 159] on p "Editor, editor4" at bounding box center [547, 160] width 807 height 12
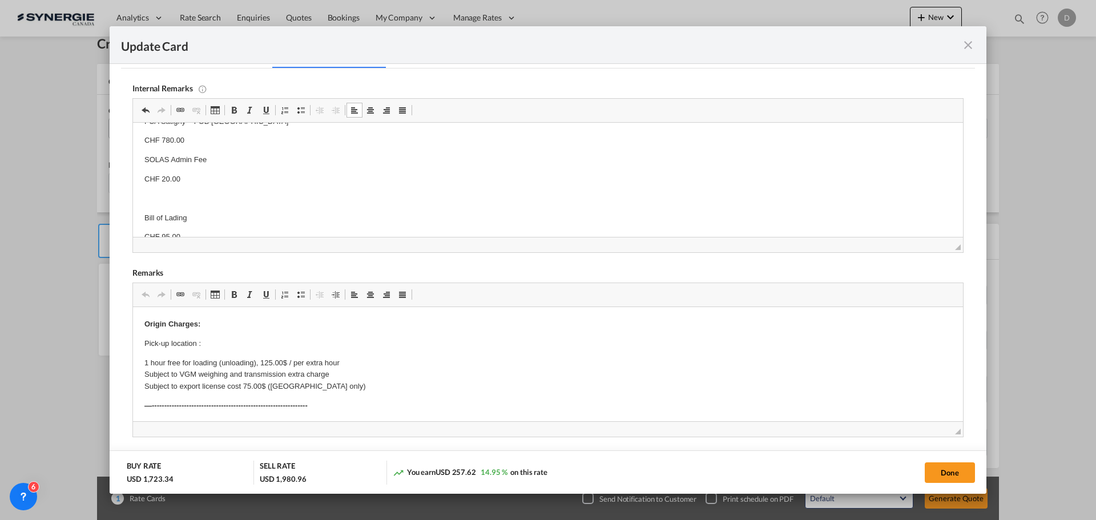
click at [175, 197] on p "Editor, editor4" at bounding box center [547, 199] width 807 height 12
click at [163, 176] on p "Editor, editor4" at bounding box center [547, 180] width 807 height 12
click at [167, 211] on body "EV Cargo / [URL][DOMAIN_NAME] Quote for Sea: FCA Satigny – FOB Antwerp CHF 780.…" at bounding box center [547, 161] width 807 height 282
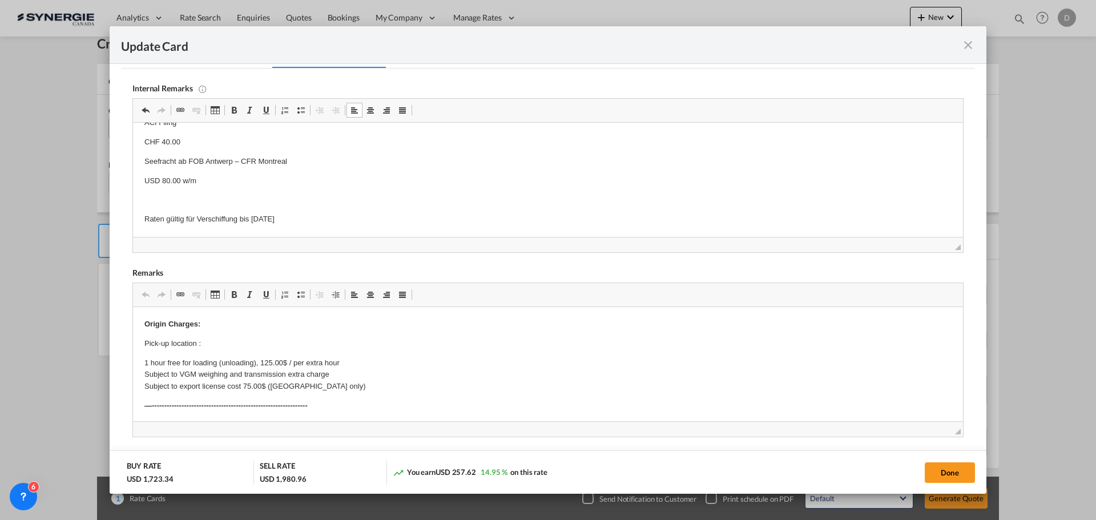
click at [179, 197] on p "Editor, editor4" at bounding box center [547, 201] width 807 height 12
click at [296, 216] on p "Raten gültig für Verschiffung bis [DATE]" at bounding box center [547, 220] width 807 height 12
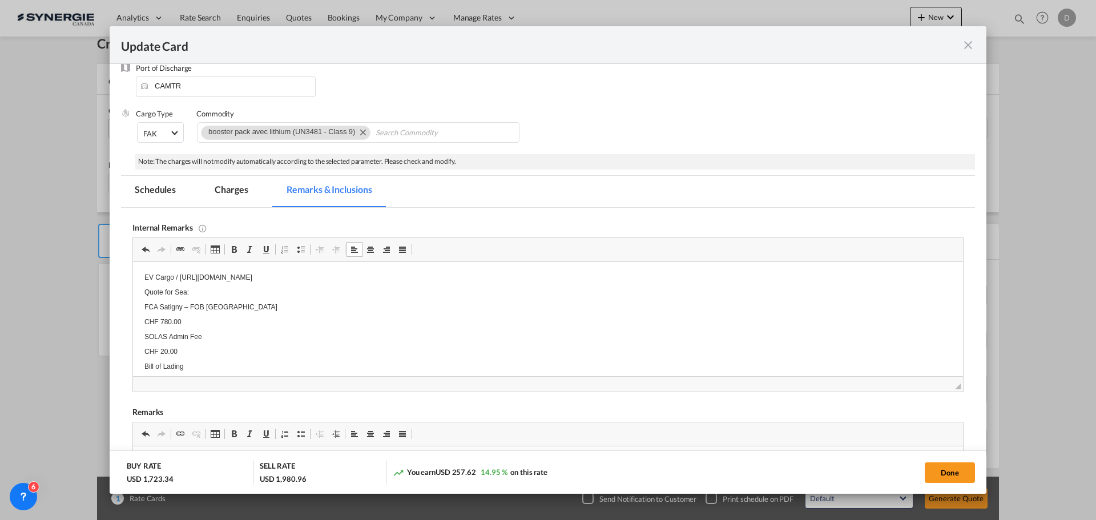
scroll to position [321, 0]
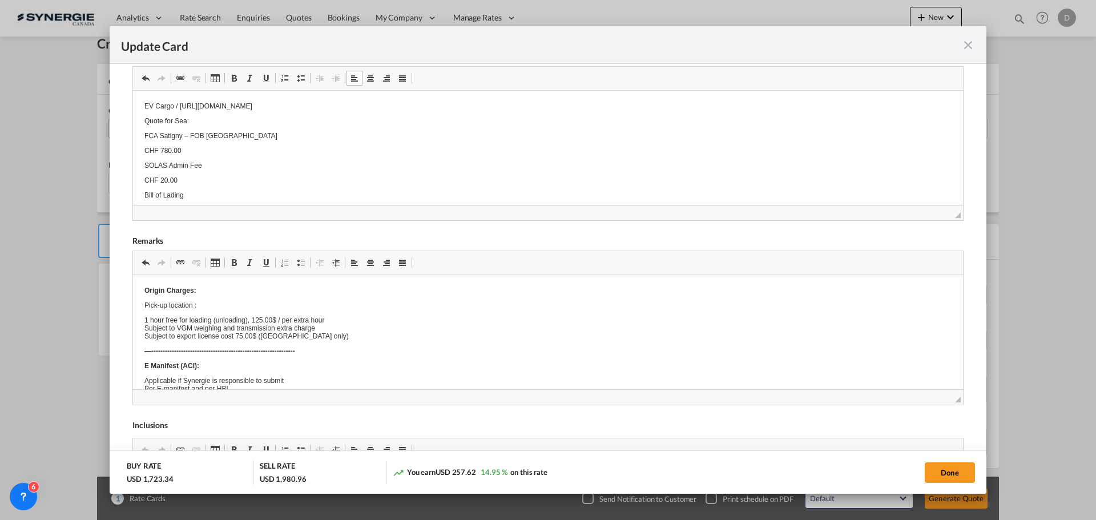
click at [929, 473] on button "Done" at bounding box center [950, 472] width 50 height 21
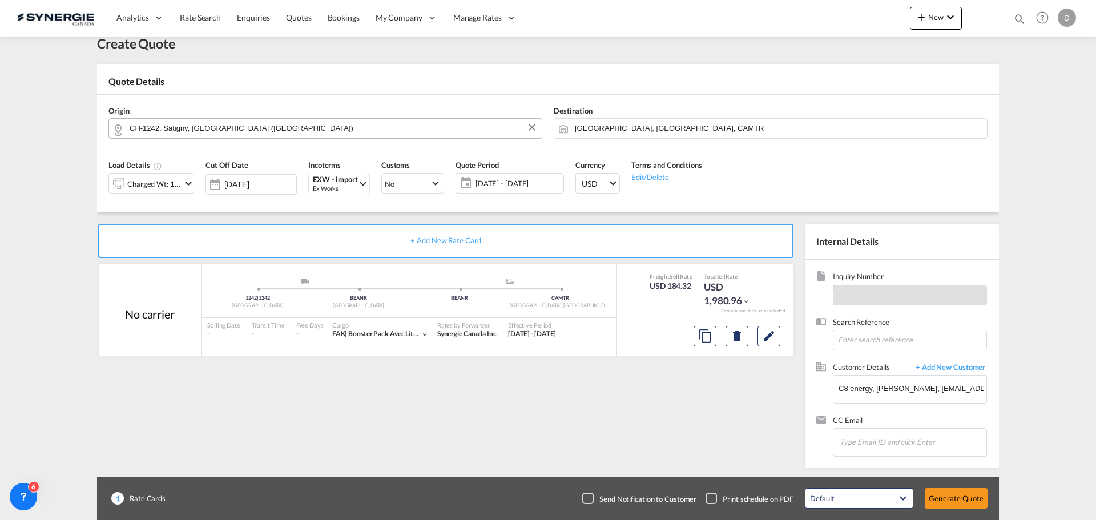
type input "[DATE]"
click at [774, 337] on md-icon "Edit" at bounding box center [769, 336] width 14 height 14
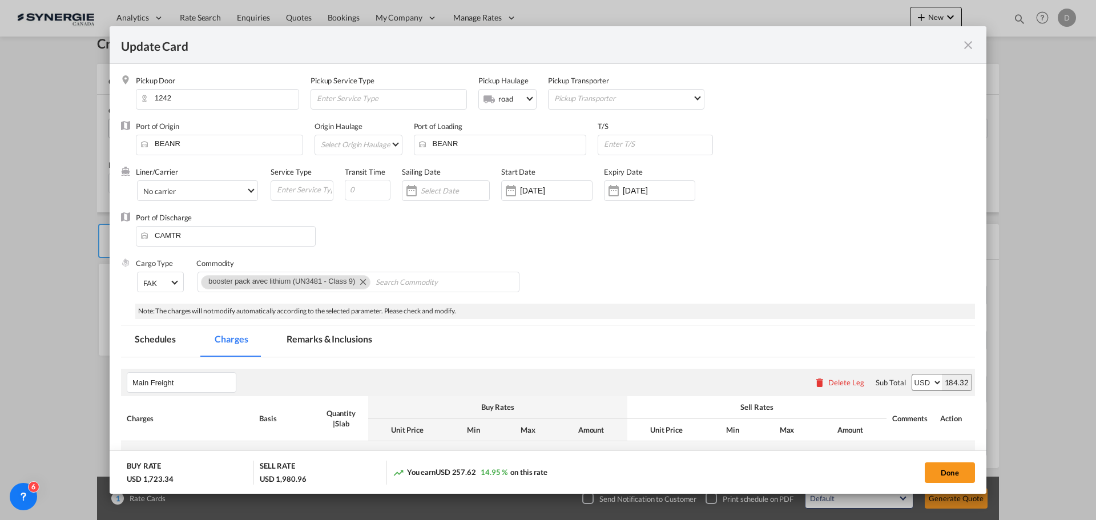
scroll to position [228, 0]
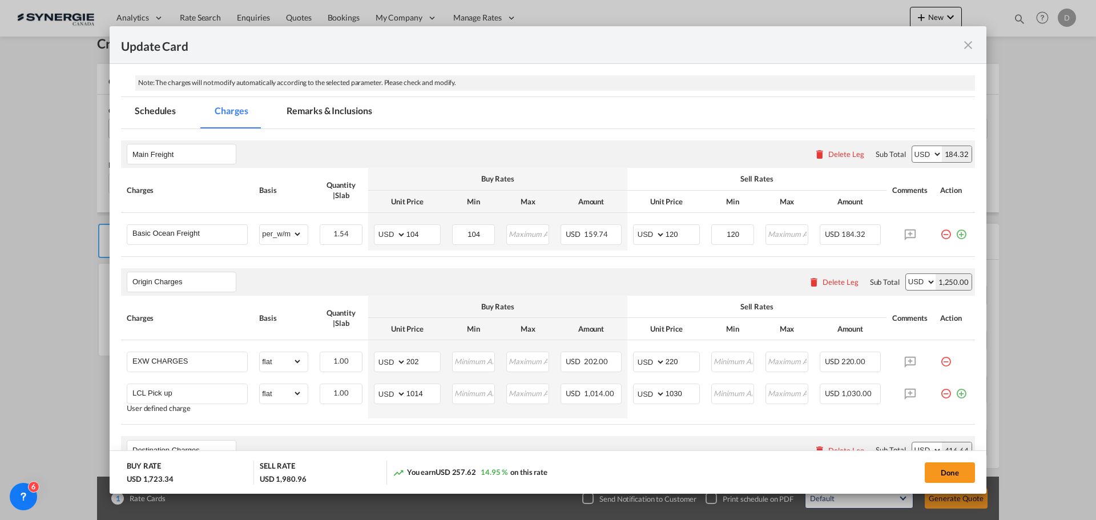
click at [351, 102] on md-tab-item "Remarks & Inclusions" at bounding box center [329, 112] width 112 height 31
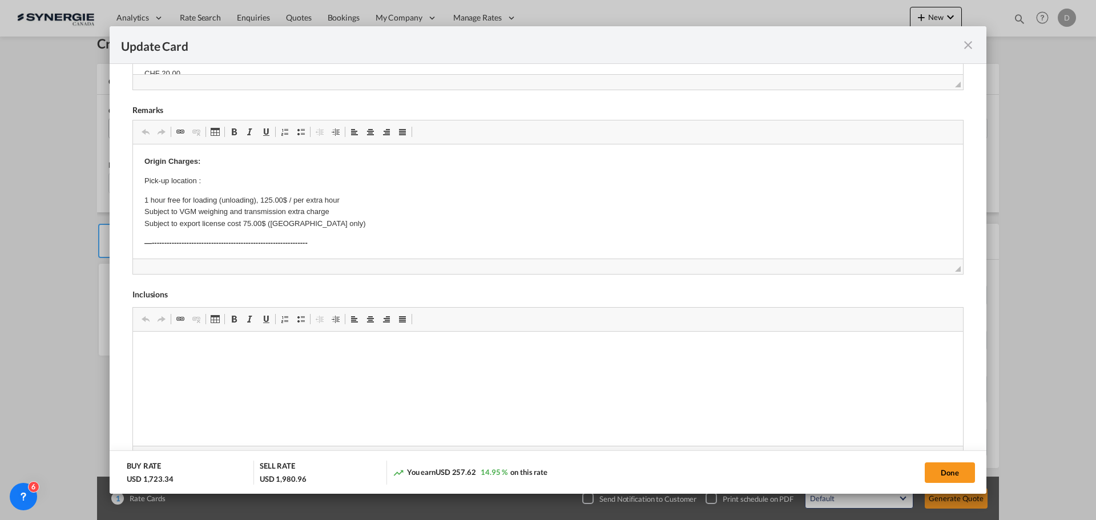
scroll to position [457, 0]
click at [210, 177] on p "Pick-up location :" at bounding box center [547, 176] width 807 height 12
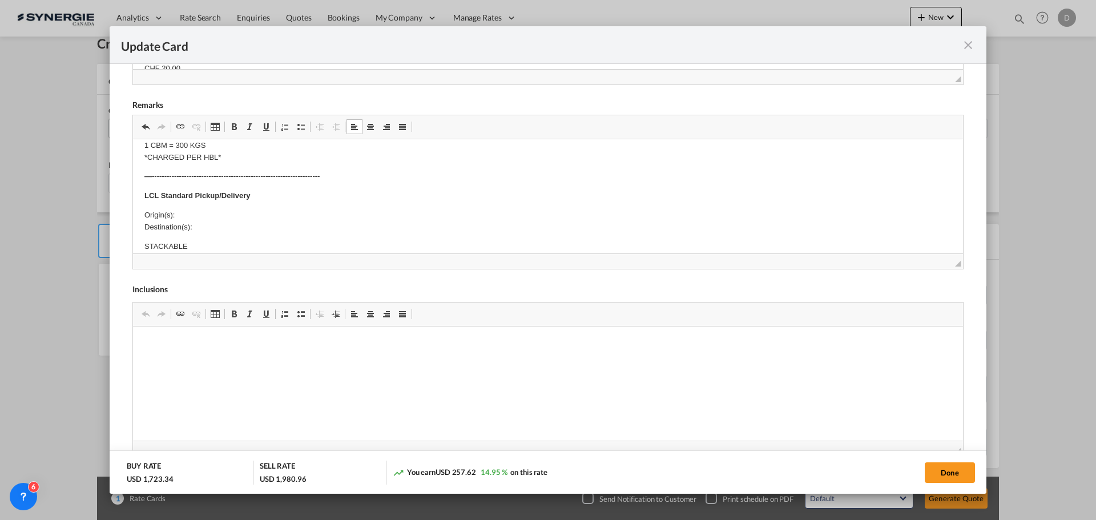
scroll to position [480, 0]
click at [211, 188] on body "Origin Charges: Pick-up location : LeMania Energy Route du [GEOGRAPHIC_DATA] 28…" at bounding box center [547, 155] width 807 height 968
click at [210, 207] on p "Origin(s): Montreal CFS Destination(s):" at bounding box center [547, 202] width 807 height 24
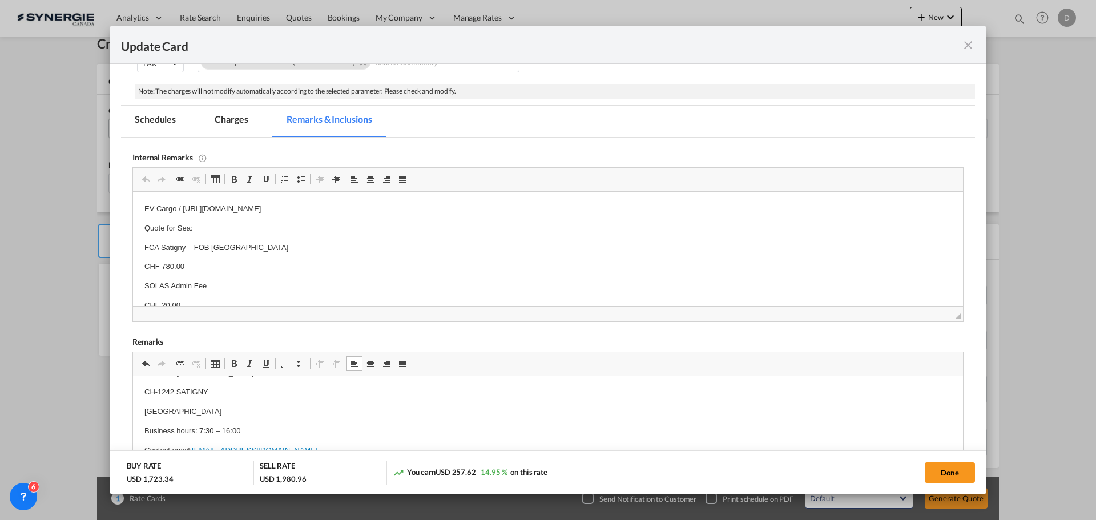
scroll to position [114, 0]
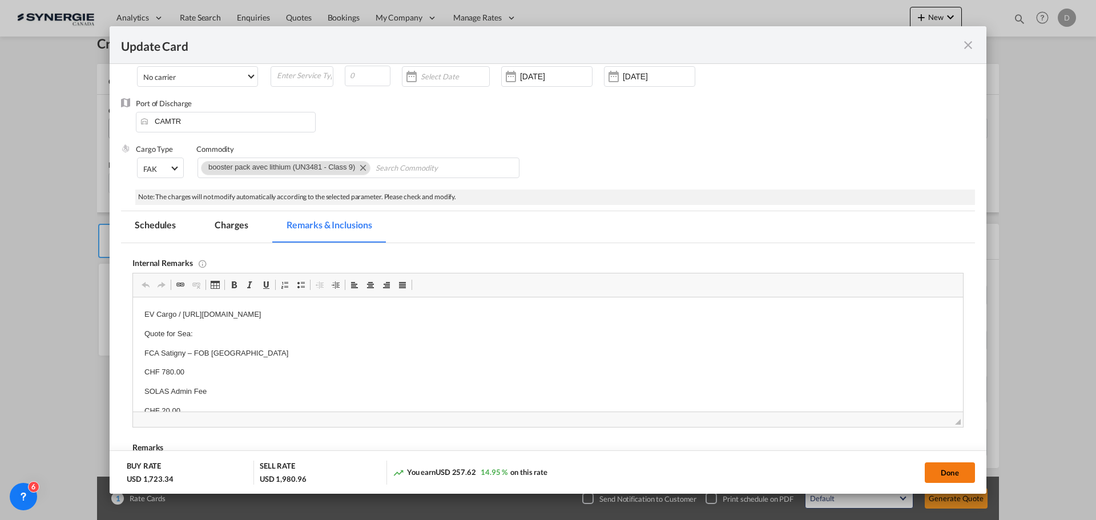
click at [950, 464] on button "Done" at bounding box center [950, 472] width 50 height 21
type input "[DATE]"
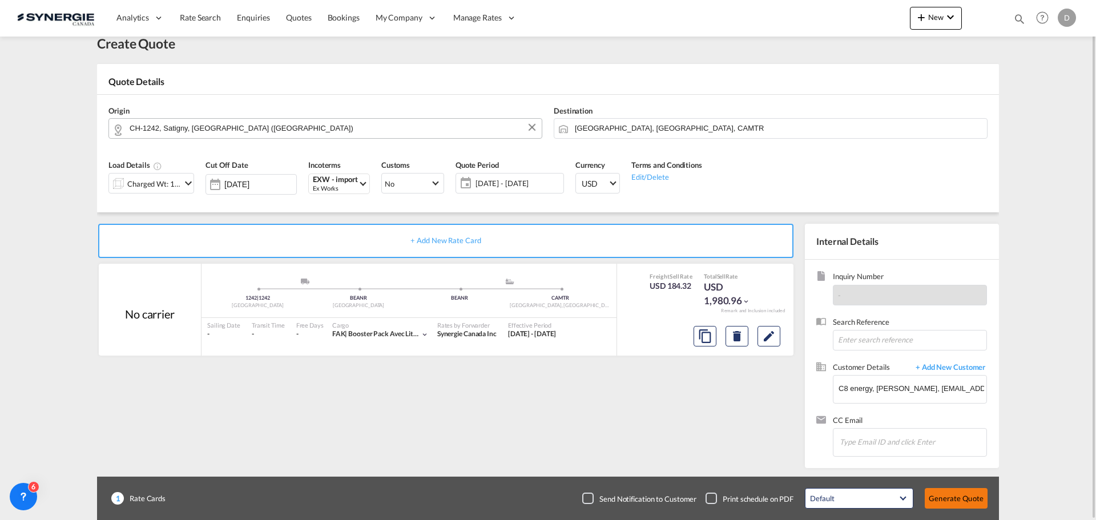
click at [955, 494] on button "Generate Quote" at bounding box center [956, 498] width 63 height 21
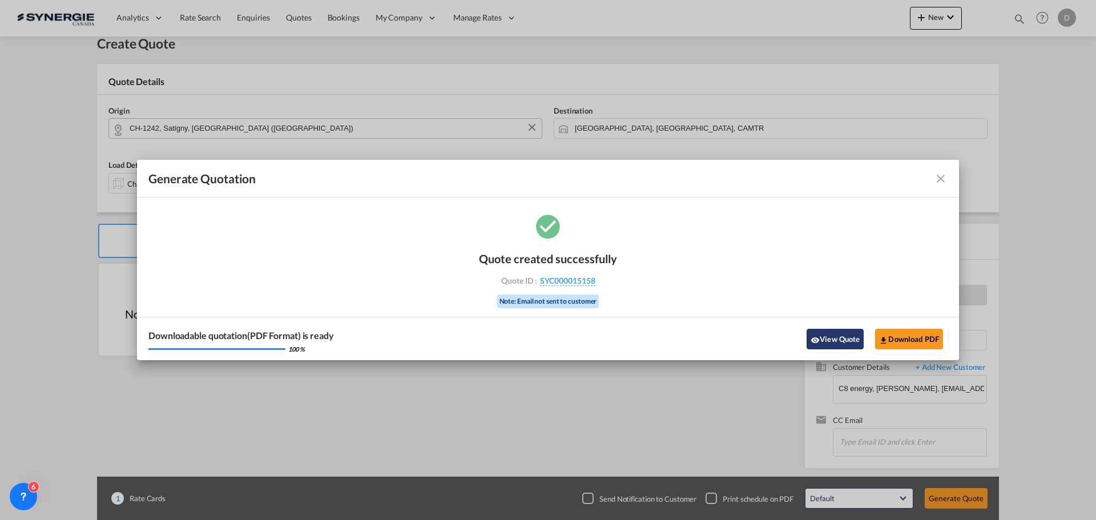
click at [825, 337] on button "View Quote" at bounding box center [835, 339] width 57 height 21
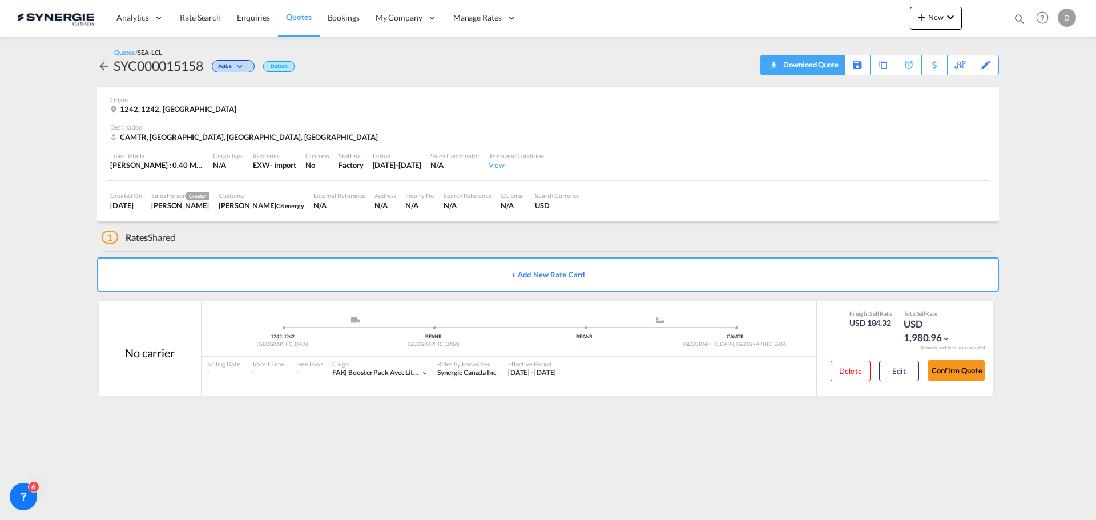
click at [817, 63] on div "Download Quote" at bounding box center [810, 64] width 58 height 18
click at [938, 24] on button "New" at bounding box center [936, 18] width 52 height 23
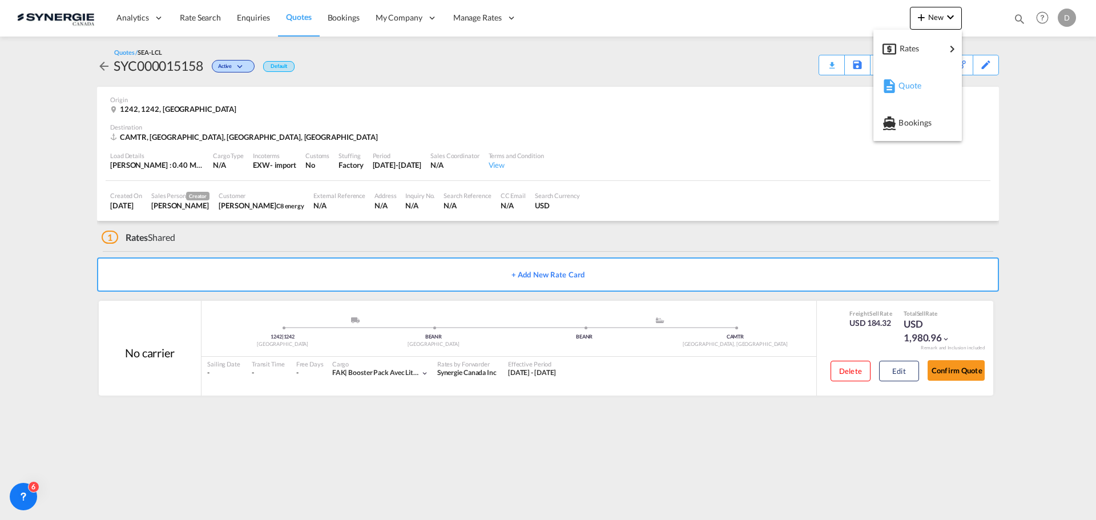
click at [911, 86] on span "Quote" at bounding box center [905, 85] width 13 height 23
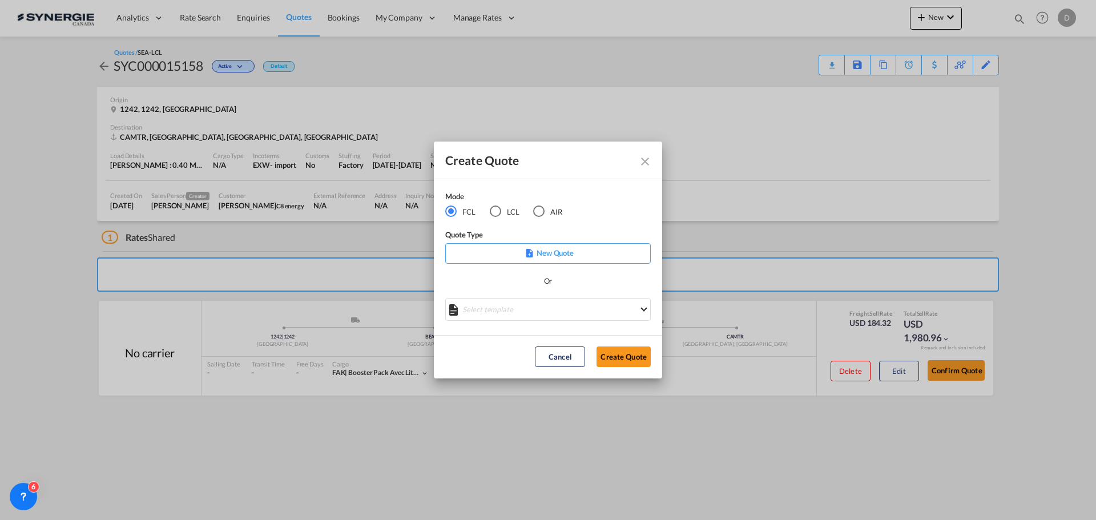
click at [497, 211] on div "LCL" at bounding box center [495, 211] width 11 height 11
click at [561, 309] on md-select "Select template *NEW* UBV [GEOGRAPHIC_DATA] consol LCL [PERSON_NAME] | [DATE] N…" at bounding box center [548, 309] width 206 height 23
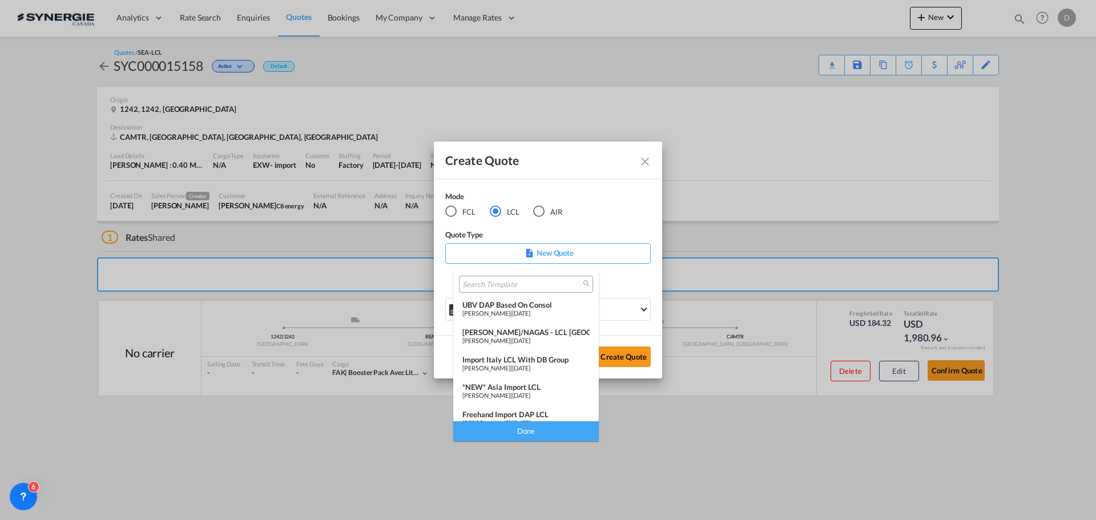
scroll to position [34, 0]
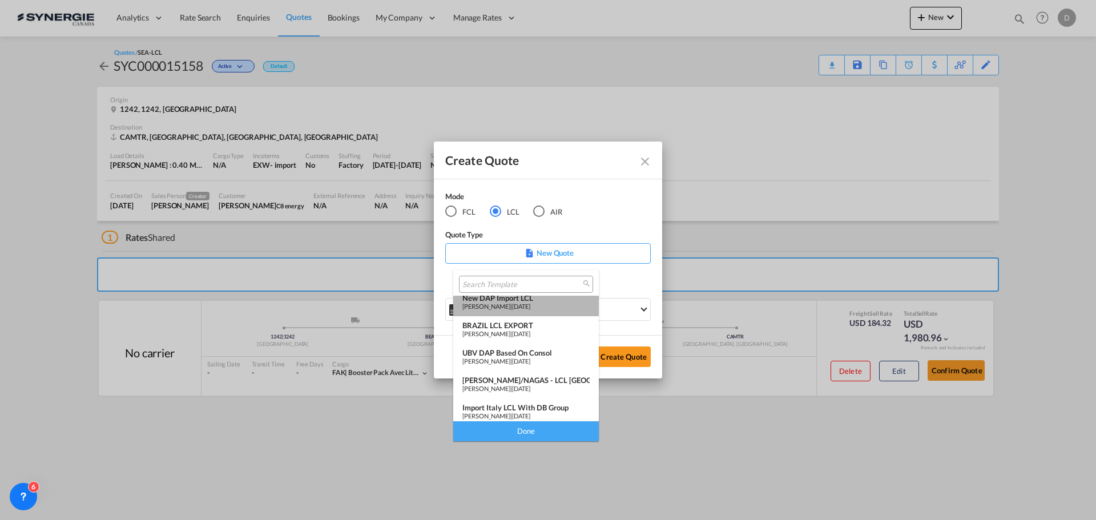
click at [529, 303] on span "[DATE]" at bounding box center [521, 306] width 18 height 7
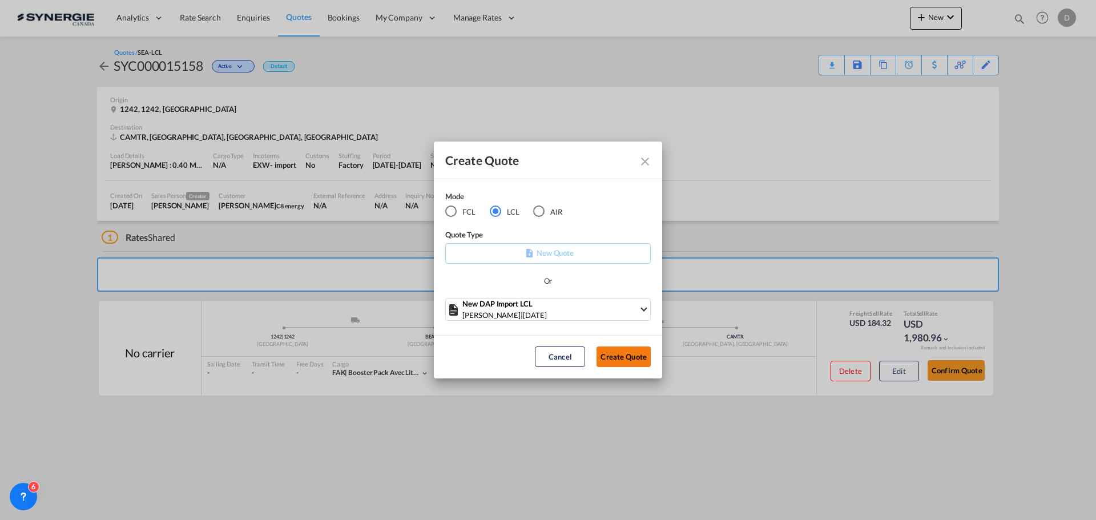
click at [622, 352] on button "Create Quote" at bounding box center [624, 357] width 54 height 21
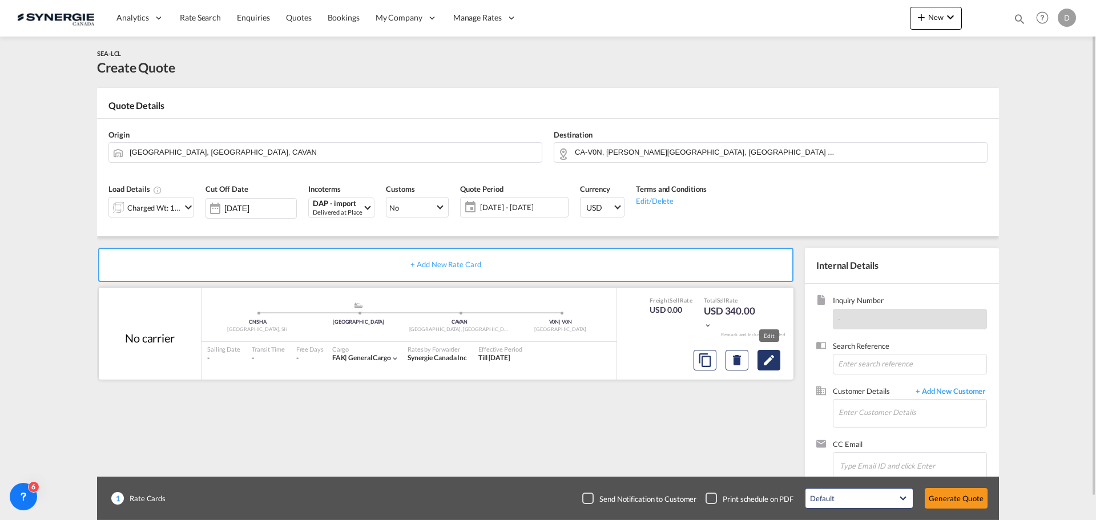
click at [769, 366] on md-icon "Edit" at bounding box center [769, 360] width 14 height 14
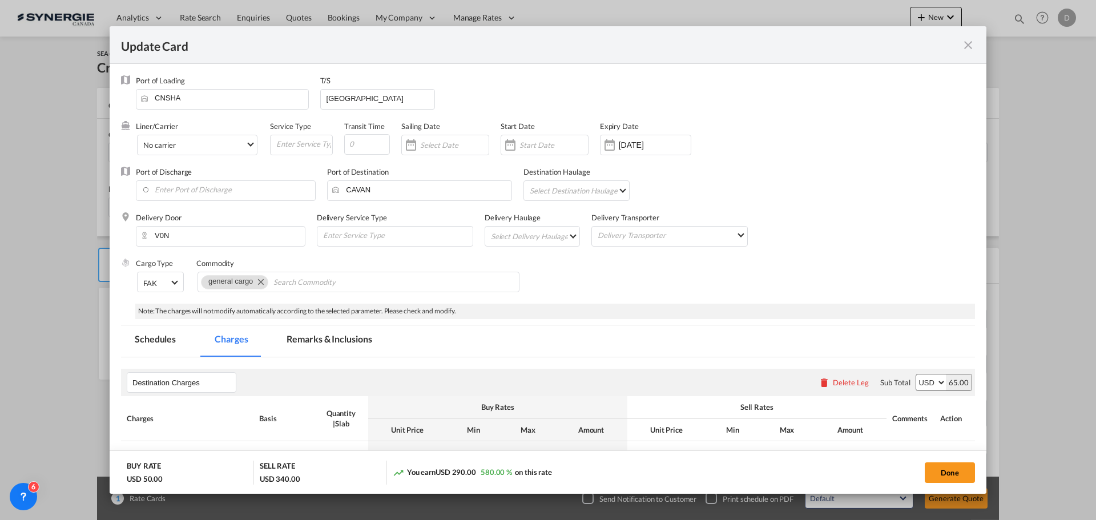
click at [972, 43] on md-icon "icon-close fg-AAA8AD m-0 pointer" at bounding box center [969, 45] width 14 height 14
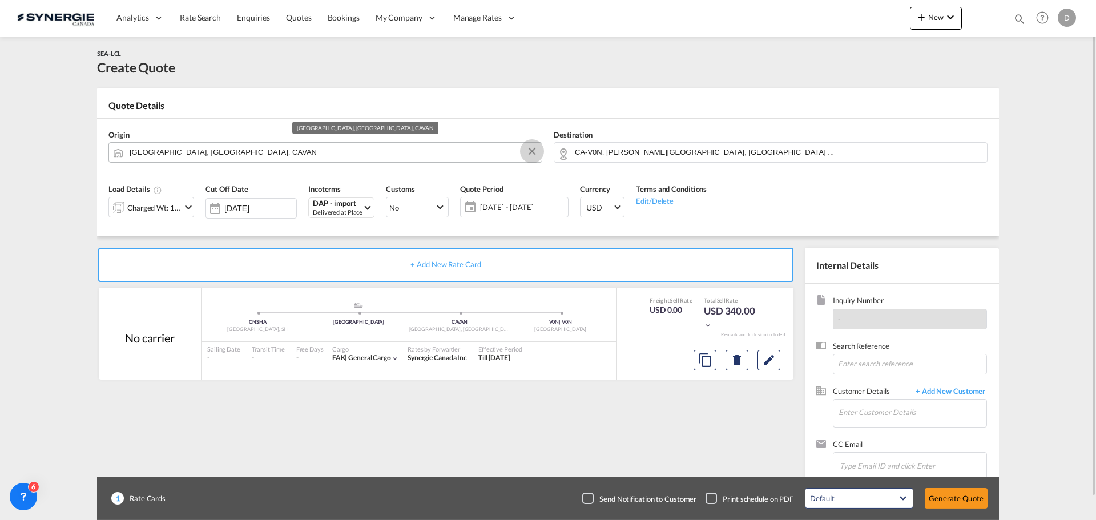
click at [534, 148] on button "Clear Input" at bounding box center [532, 151] width 17 height 17
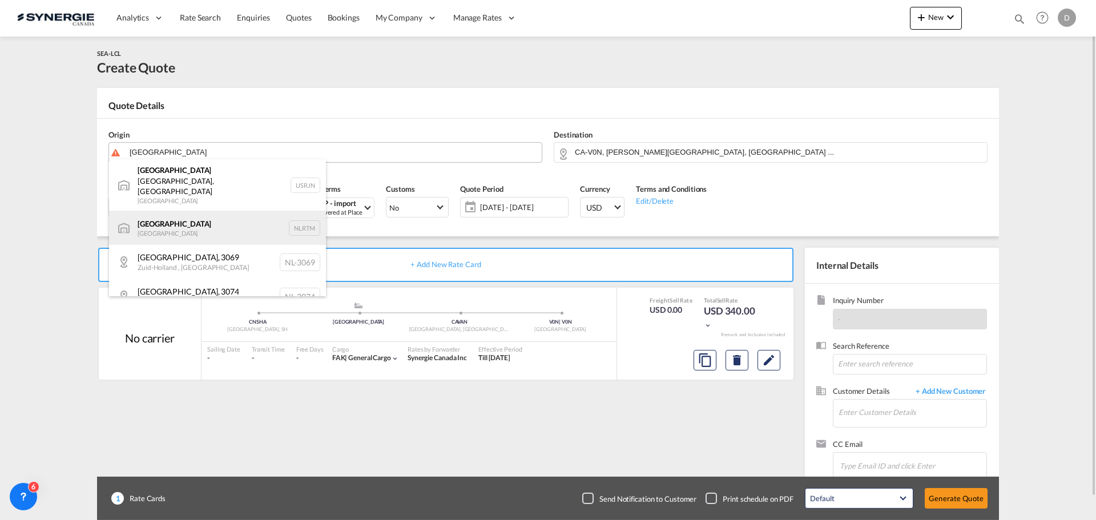
click at [197, 211] on div "[GEOGRAPHIC_DATA] [GEOGRAPHIC_DATA] NLRTM" at bounding box center [217, 228] width 217 height 34
type input "[GEOGRAPHIC_DATA], NLRTM"
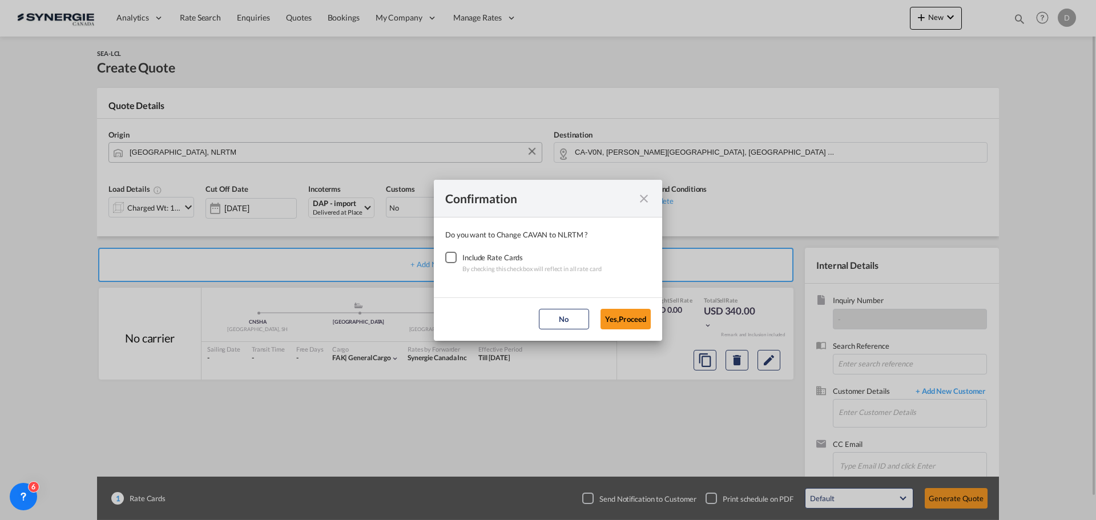
click at [454, 255] on div "Checkbox No Ink" at bounding box center [450, 257] width 11 height 11
drag, startPoint x: 638, startPoint y: 317, endPoint x: 626, endPoint y: 305, distance: 16.6
click at [637, 316] on button "Yes,Proceed" at bounding box center [626, 319] width 50 height 21
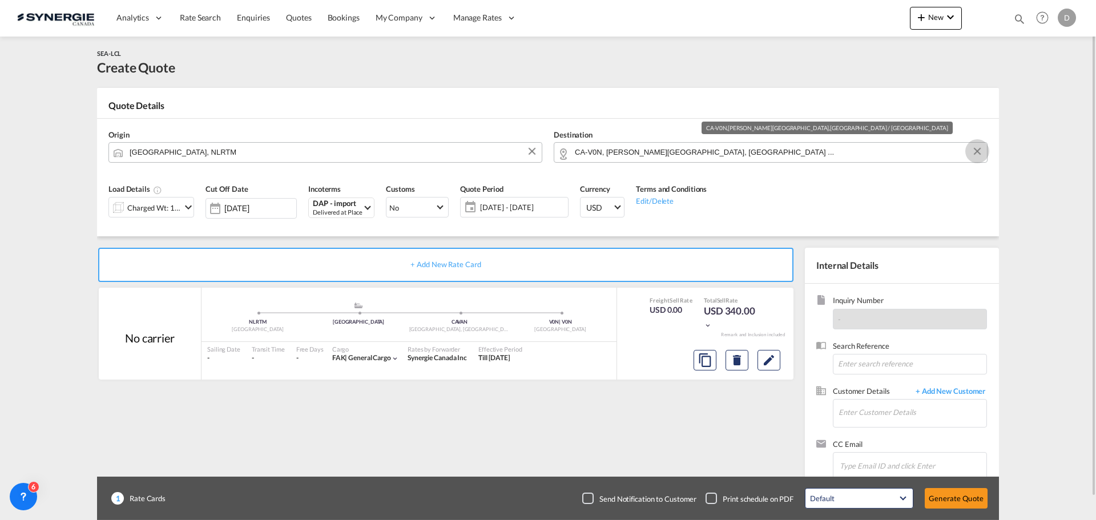
click at [979, 148] on button "Clear Input" at bounding box center [977, 151] width 17 height 17
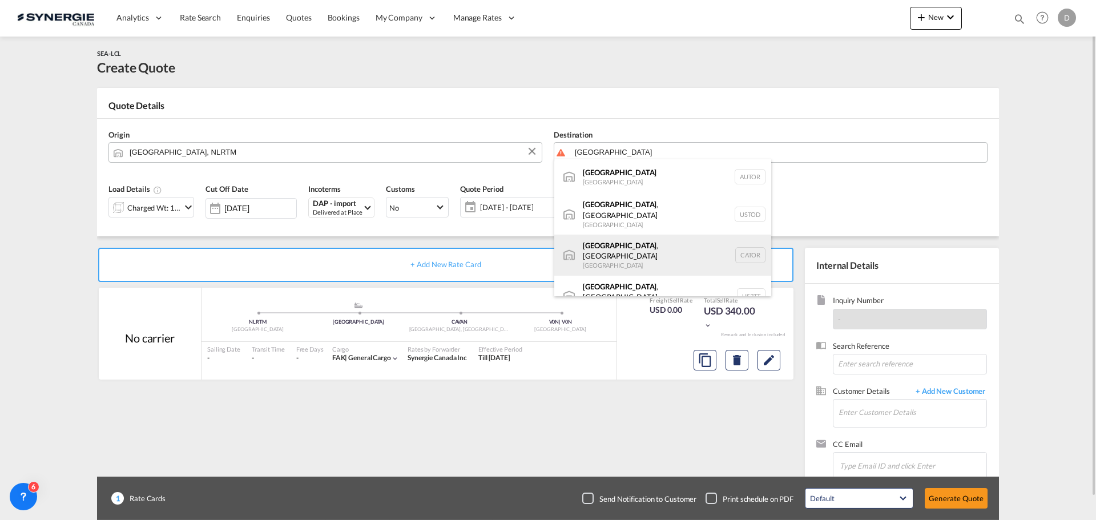
click at [608, 244] on div "[GEOGRAPHIC_DATA] , ON [GEOGRAPHIC_DATA] CATOR" at bounding box center [662, 255] width 217 height 41
type input "[GEOGRAPHIC_DATA], [GEOGRAPHIC_DATA], CATOR"
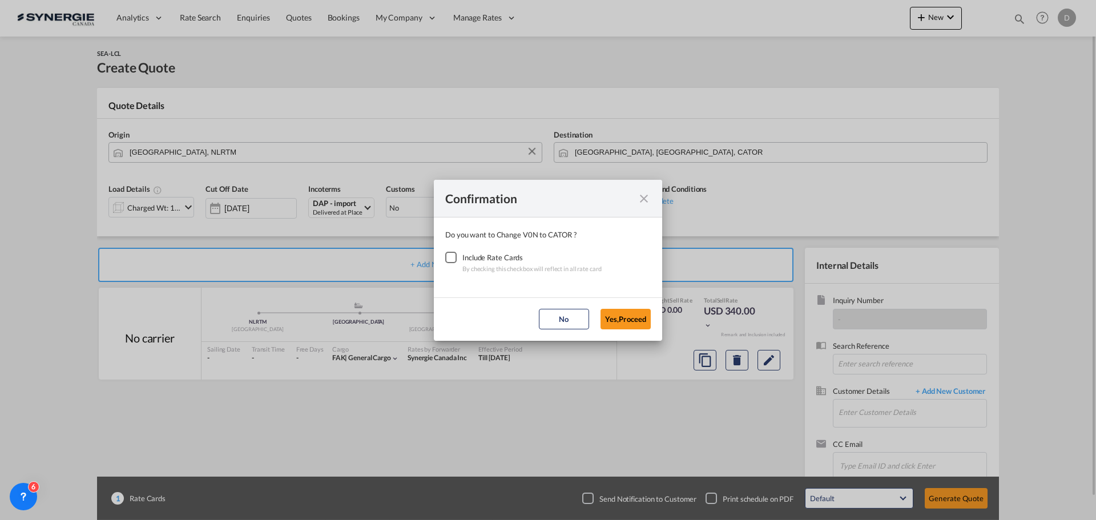
click at [452, 260] on div "Checkbox No Ink" at bounding box center [450, 257] width 11 height 11
click at [630, 325] on button "Yes,Proceed" at bounding box center [626, 319] width 50 height 21
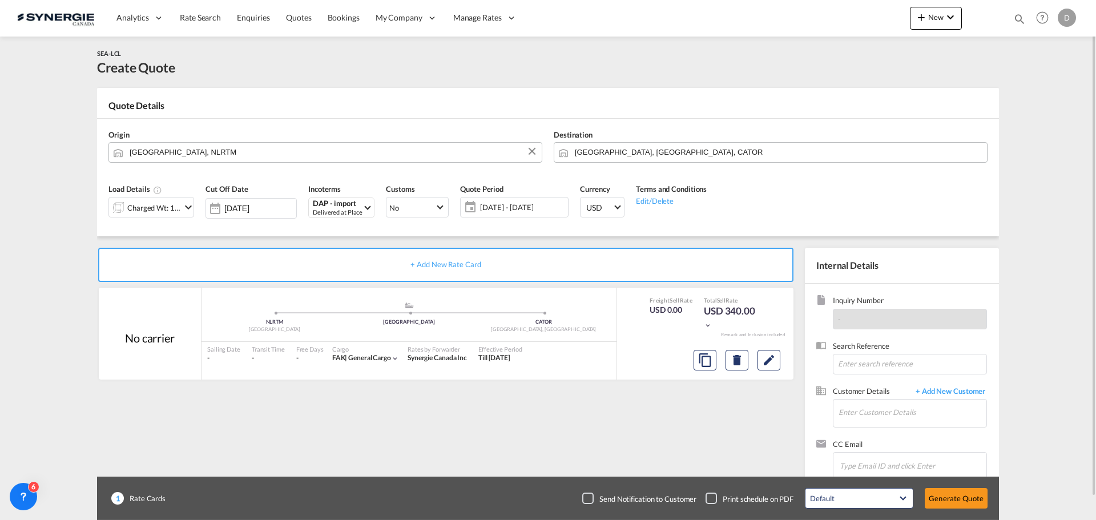
click at [190, 204] on md-icon "icon-chevron-down" at bounding box center [189, 207] width 14 height 14
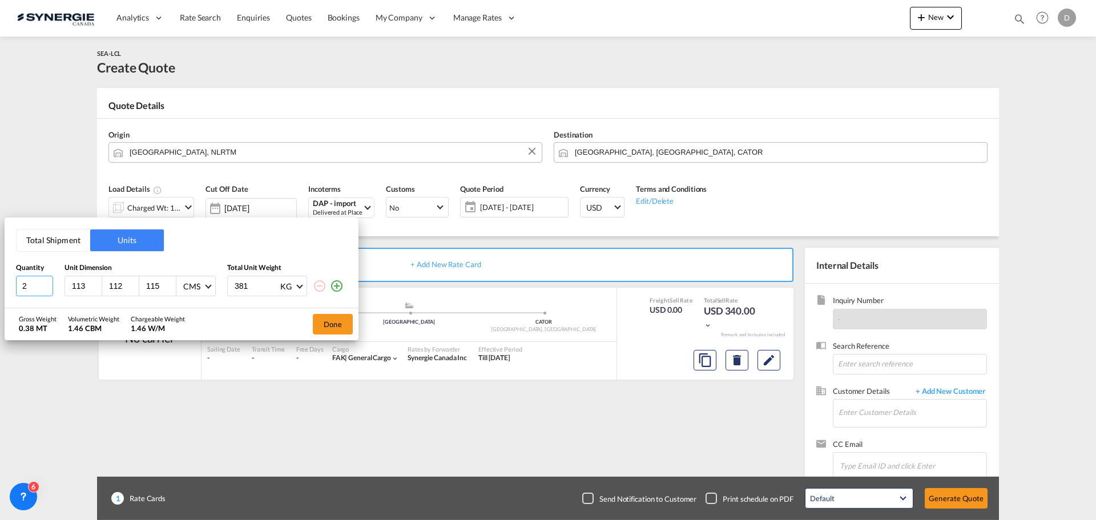
click at [47, 282] on input "2" at bounding box center [34, 286] width 37 height 21
click at [47, 282] on input "3" at bounding box center [34, 286] width 37 height 21
click at [47, 282] on input "4" at bounding box center [34, 286] width 37 height 21
type input "5"
click at [47, 282] on input "5" at bounding box center [34, 286] width 37 height 21
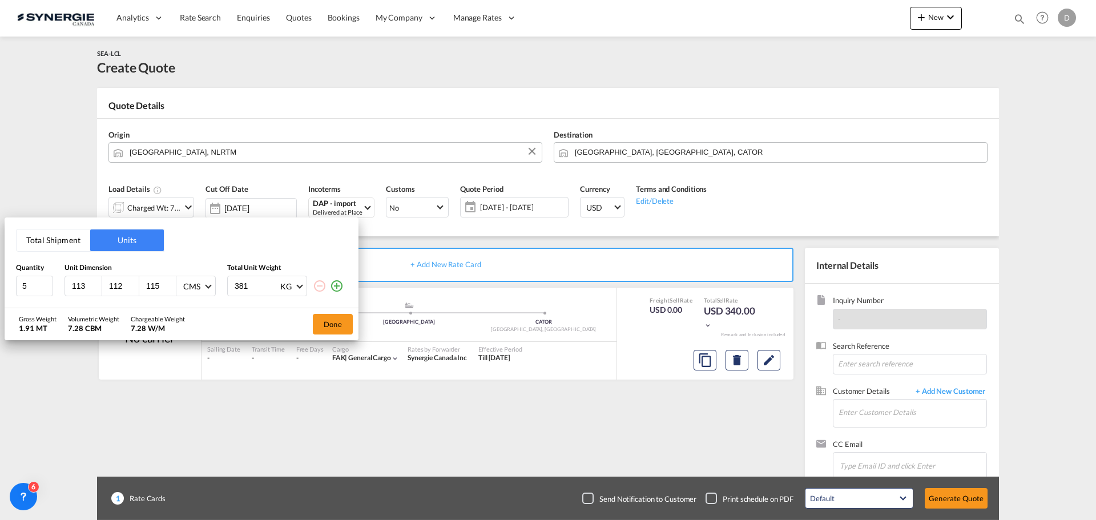
click at [78, 287] on input "113" at bounding box center [86, 286] width 31 height 10
type input "120"
type input "100"
type input "160"
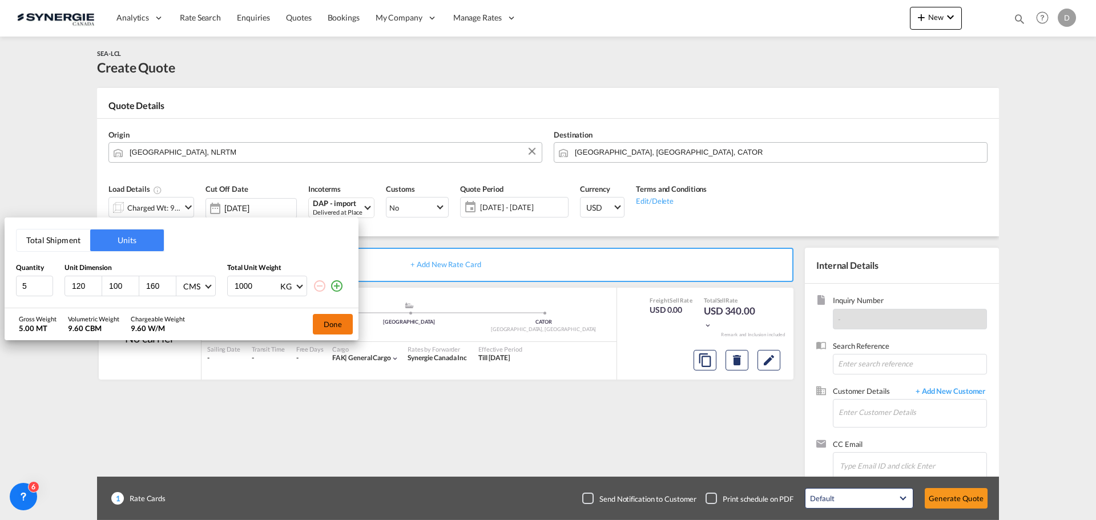
type input "1000"
click at [334, 324] on button "Done" at bounding box center [333, 324] width 40 height 21
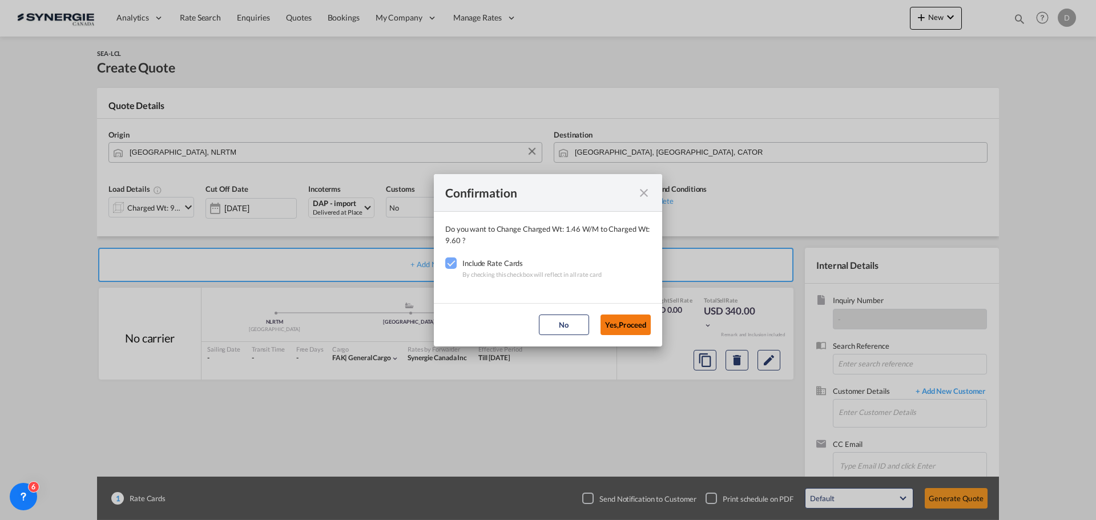
click at [608, 323] on button "Yes,Proceed" at bounding box center [626, 325] width 50 height 21
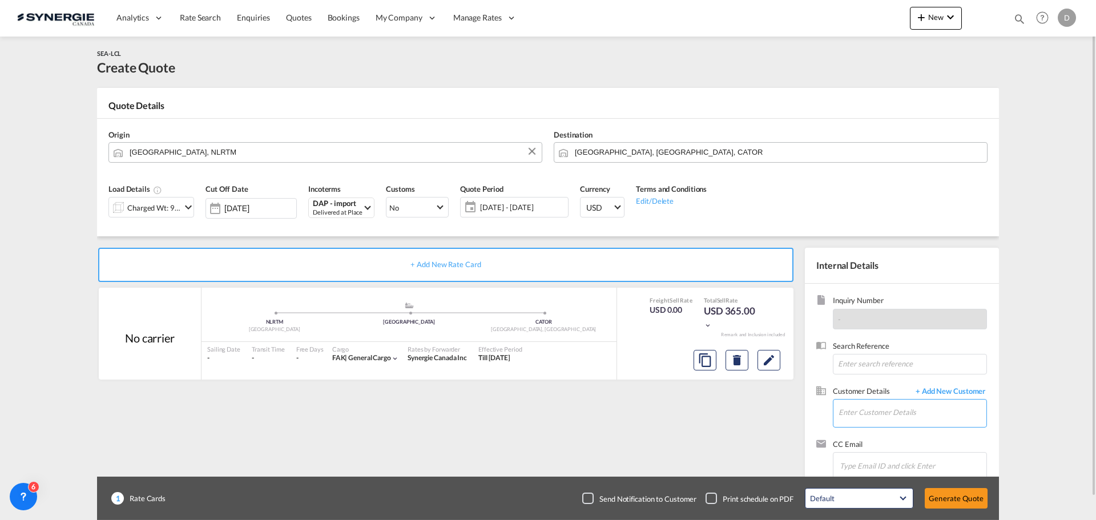
click at [867, 419] on input "Enter Customer Details" at bounding box center [913, 413] width 148 height 26
paste input "[EMAIL_ADDRESS][DOMAIN_NAME]"
click at [859, 389] on div "[PERSON_NAME] [EMAIL_ADDRESS][DOMAIN_NAME] | Global Forwarder" at bounding box center [946, 384] width 217 height 31
type input "Global Forwarder, [PERSON_NAME], [EMAIL_ADDRESS][DOMAIN_NAME]"
click at [772, 360] on md-icon "Edit" at bounding box center [769, 360] width 14 height 14
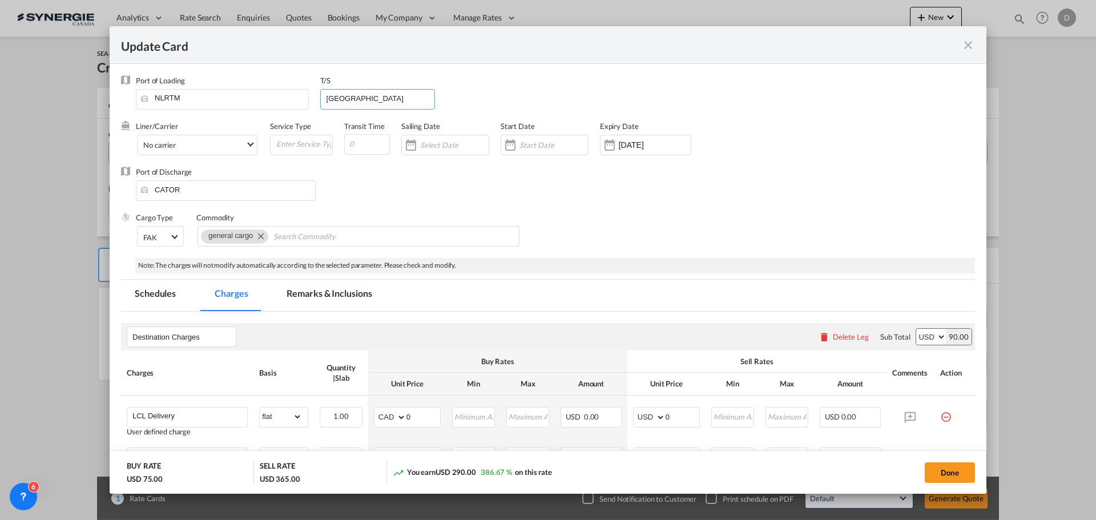
click at [368, 99] on input "[GEOGRAPHIC_DATA]" at bounding box center [380, 98] width 110 height 17
click at [352, 102] on input "[GEOGRAPHIC_DATA]" at bounding box center [380, 98] width 110 height 17
click at [508, 148] on div "Update Card Port ..." at bounding box center [510, 145] width 18 height 23
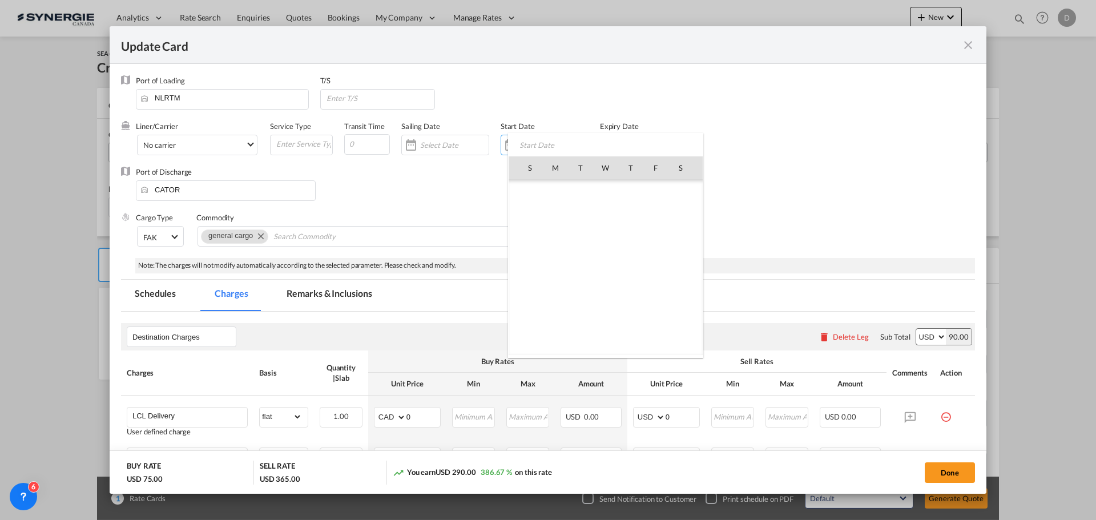
scroll to position [264486, 0]
click at [583, 313] on span "30" at bounding box center [581, 318] width 24 height 24
type input "[DATE]"
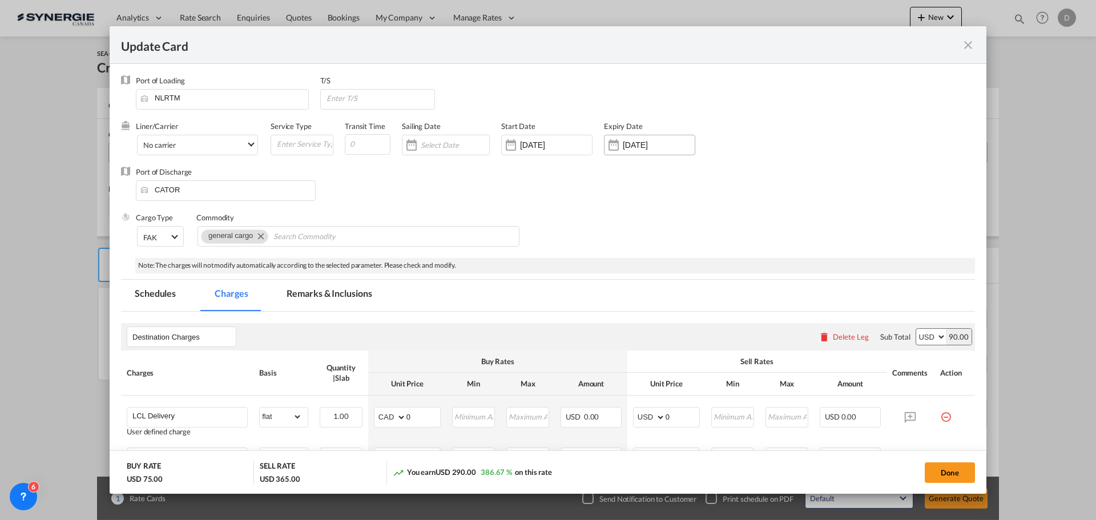
click at [616, 147] on div "Update Card Port ..." at bounding box center [614, 145] width 18 height 23
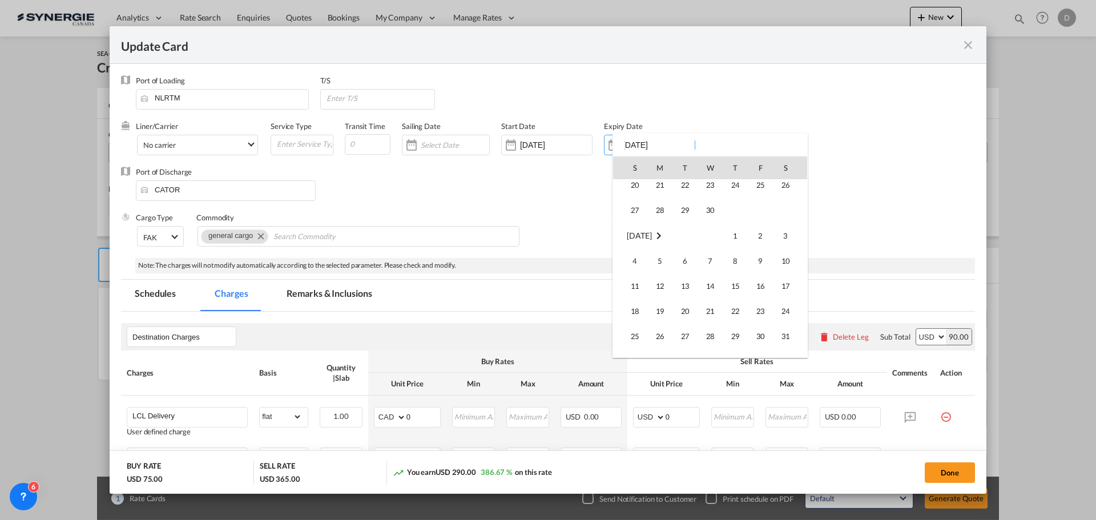
scroll to position [1950, 0]
click at [769, 309] on span "30" at bounding box center [760, 310] width 23 height 23
type input "[DATE]"
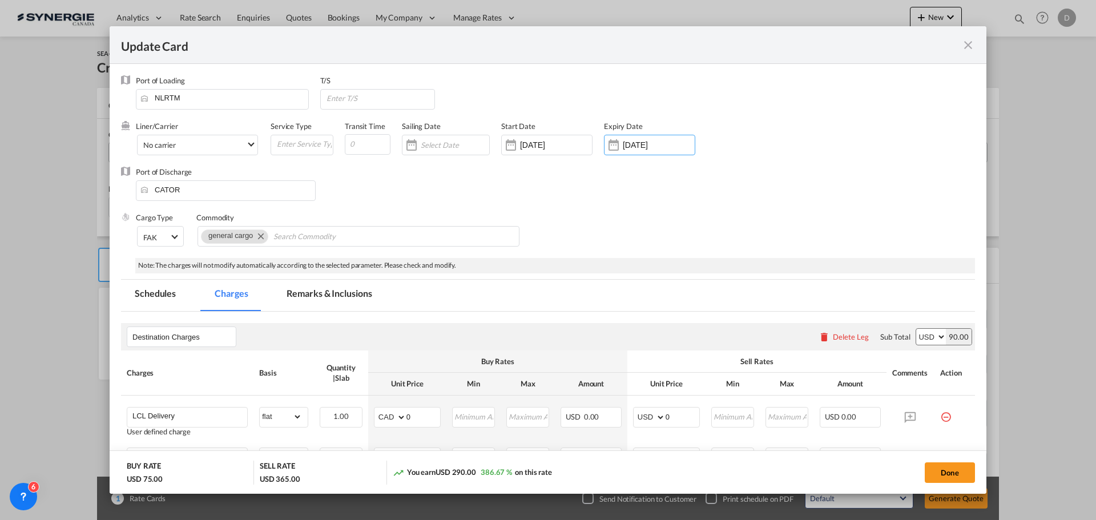
click at [457, 201] on div "Port of Discharge CATOR" at bounding box center [548, 190] width 854 height 46
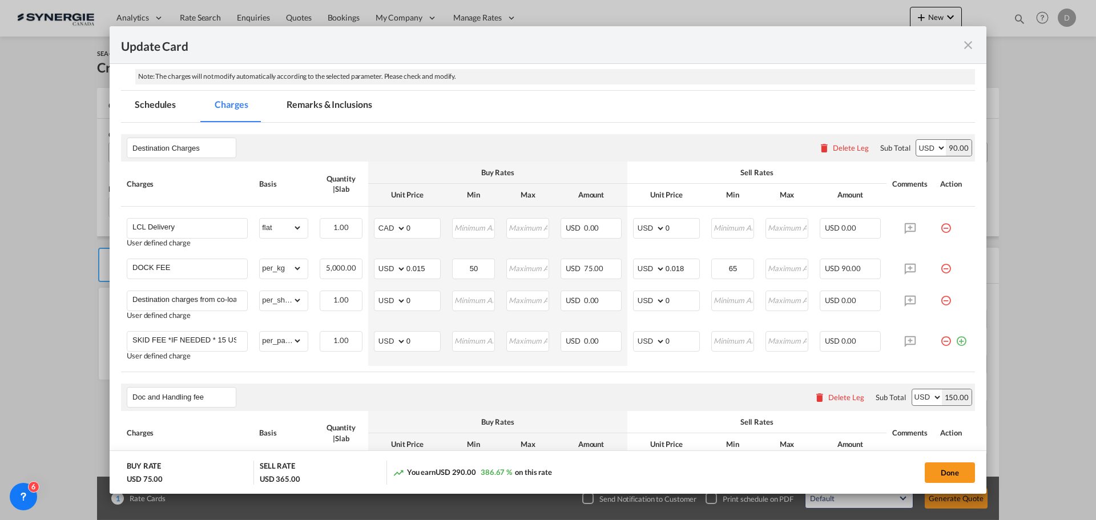
scroll to position [228, 0]
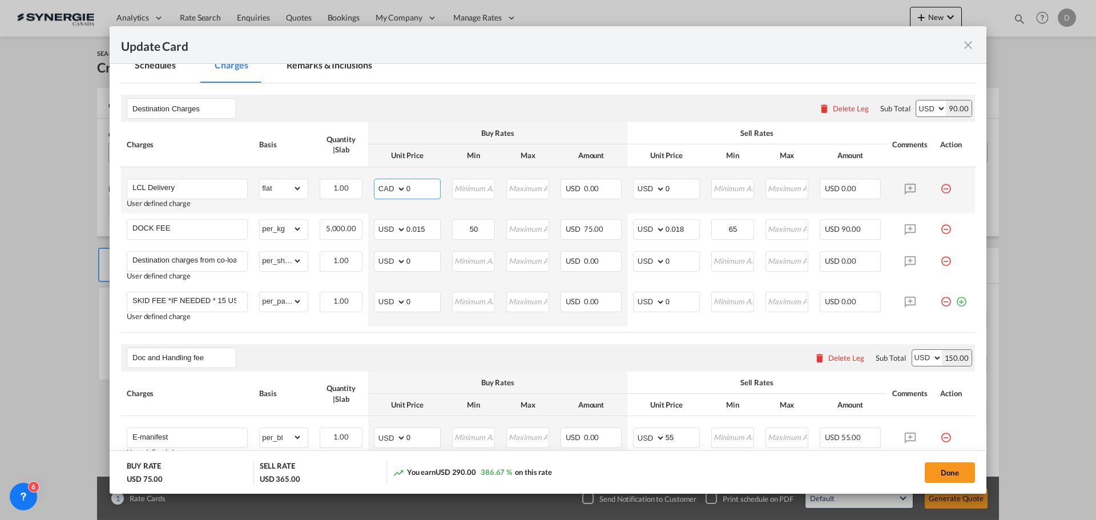
click at [399, 190] on select "AED AFN ALL AMD ANG AOA ARS AUD AWG AZN BAM BBD BDT BGN BHD BIF BMD BND BOB BRL…" at bounding box center [391, 189] width 30 height 16
select select "string:USD"
click at [376, 181] on select "AED AFN ALL AMD ANG AOA ARS AUD AWG AZN BAM BBD BDT BGN BHD BIF BMD BND BOB BRL…" at bounding box center [391, 189] width 30 height 16
drag, startPoint x: 405, startPoint y: 183, endPoint x: 416, endPoint y: 187, distance: 11.4
click at [416, 187] on input "0" at bounding box center [424, 187] width 34 height 17
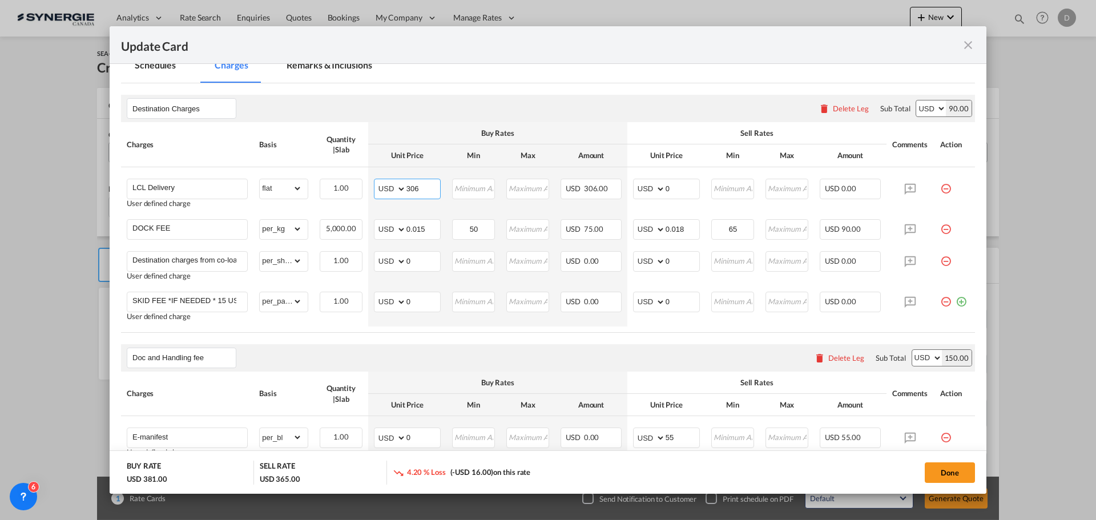
type input "306"
drag, startPoint x: 661, startPoint y: 188, endPoint x: 683, endPoint y: 189, distance: 22.8
click at [683, 189] on input "0" at bounding box center [683, 187] width 34 height 17
type input "400"
click at [612, 209] on td "USD 306.00" at bounding box center [591, 190] width 73 height 46
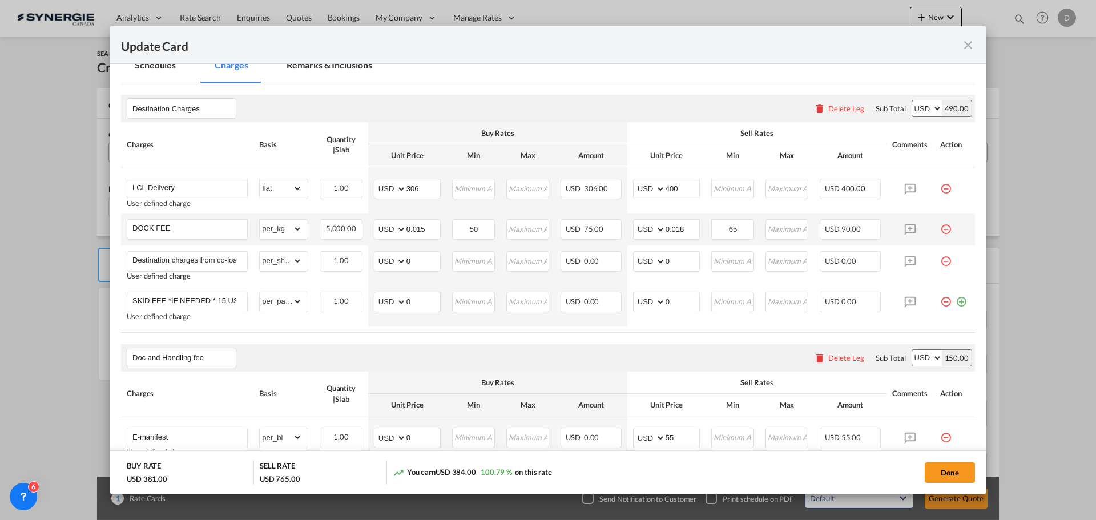
click at [942, 226] on md-icon "icon-minus-circle-outline red-400-fg pt-7" at bounding box center [945, 224] width 11 height 11
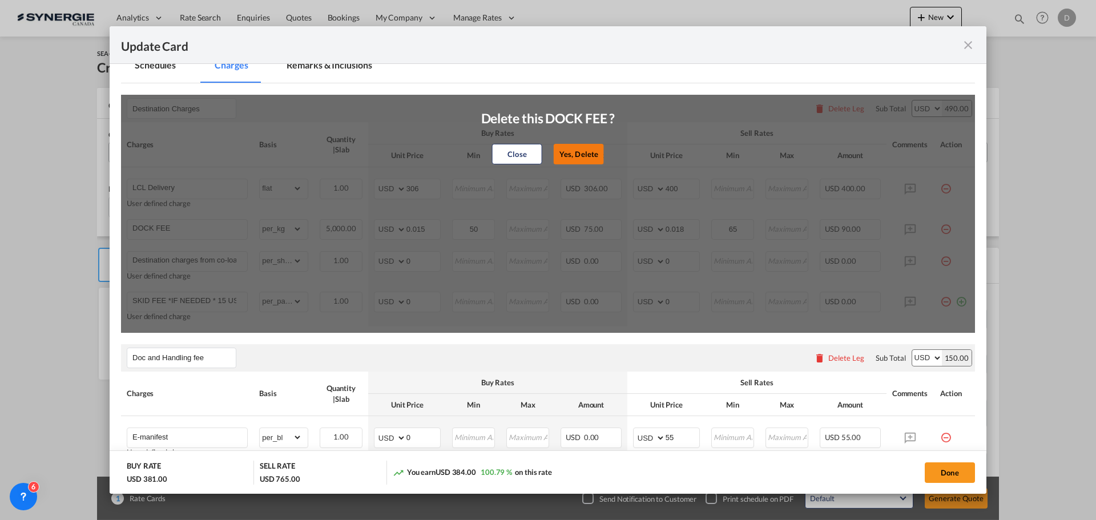
click at [570, 158] on button "Yes, Delete" at bounding box center [579, 154] width 50 height 21
type input "Destination charges from co-loader at cost if any"
select select "per_shipment"
type input "0"
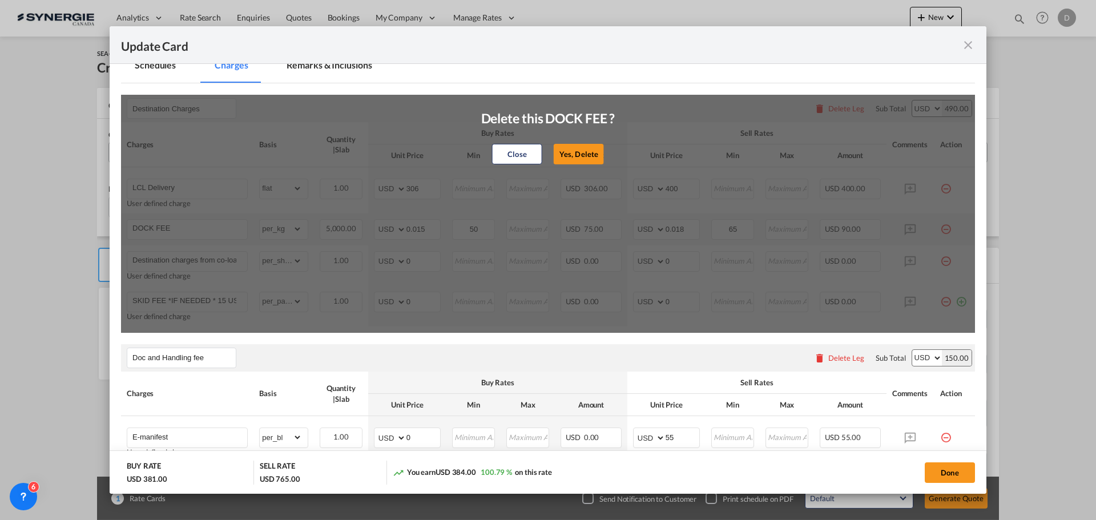
type input "SKID FEE *IF NEEDED * 15 USD PER SKID"
select select "per_pallet"
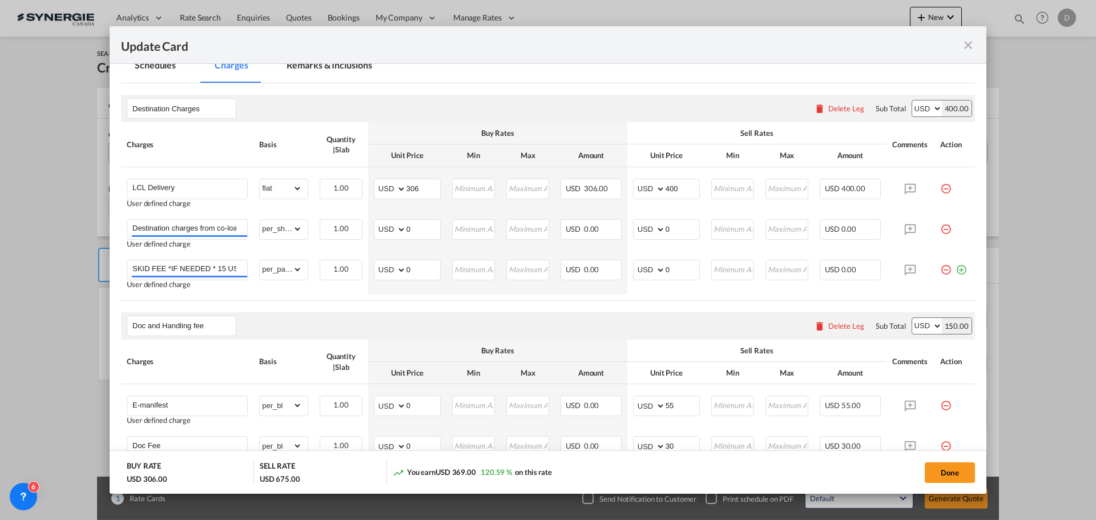
drag, startPoint x: 935, startPoint y: 227, endPoint x: 924, endPoint y: 228, distance: 10.9
click at [940, 227] on md-icon "icon-minus-circle-outline red-400-fg pt-7" at bounding box center [945, 224] width 11 height 11
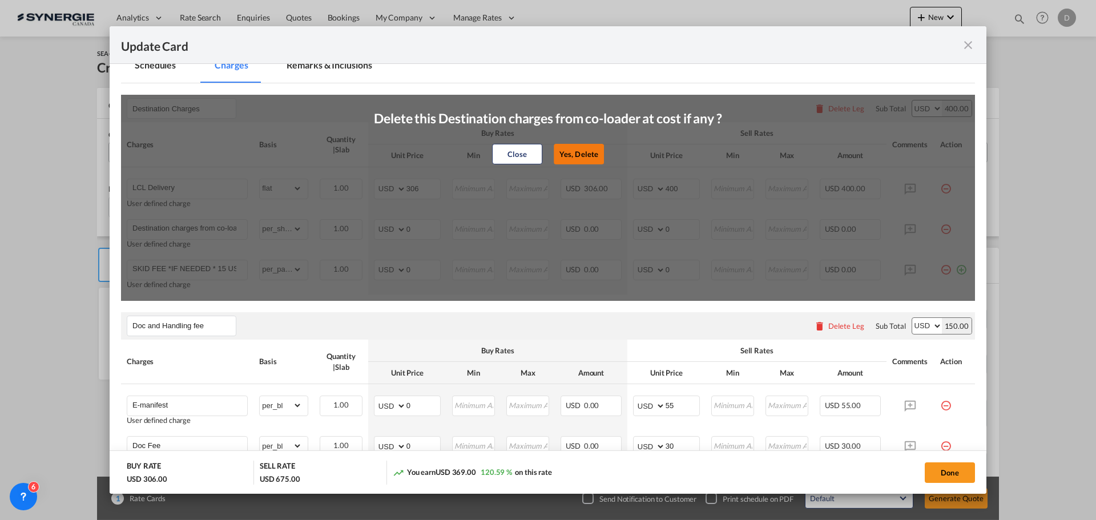
click at [576, 151] on button "Yes, Delete" at bounding box center [579, 154] width 50 height 21
type input "SKID FEE *IF NEEDED * 15 USD PER SKID"
select select "per_pallet"
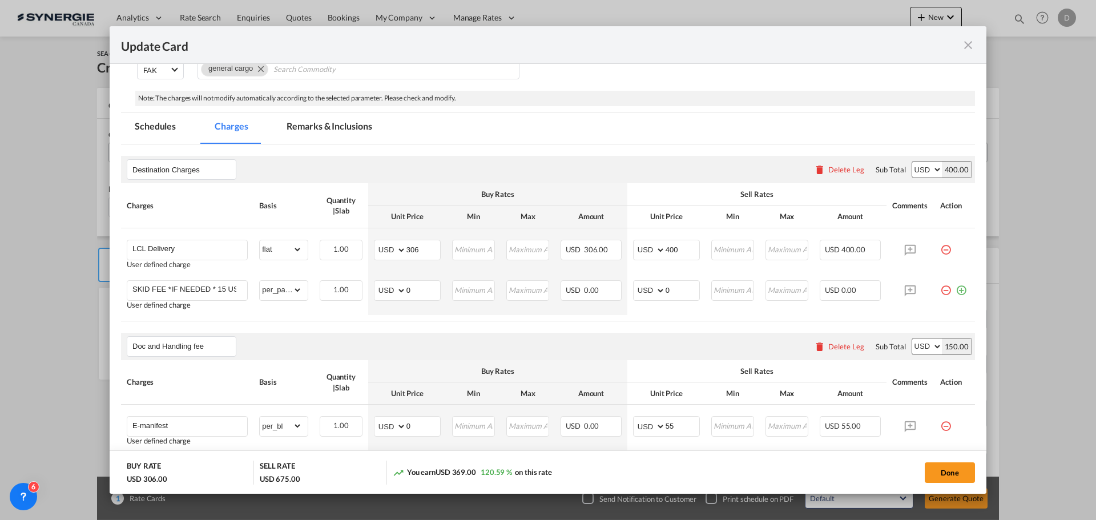
scroll to position [171, 0]
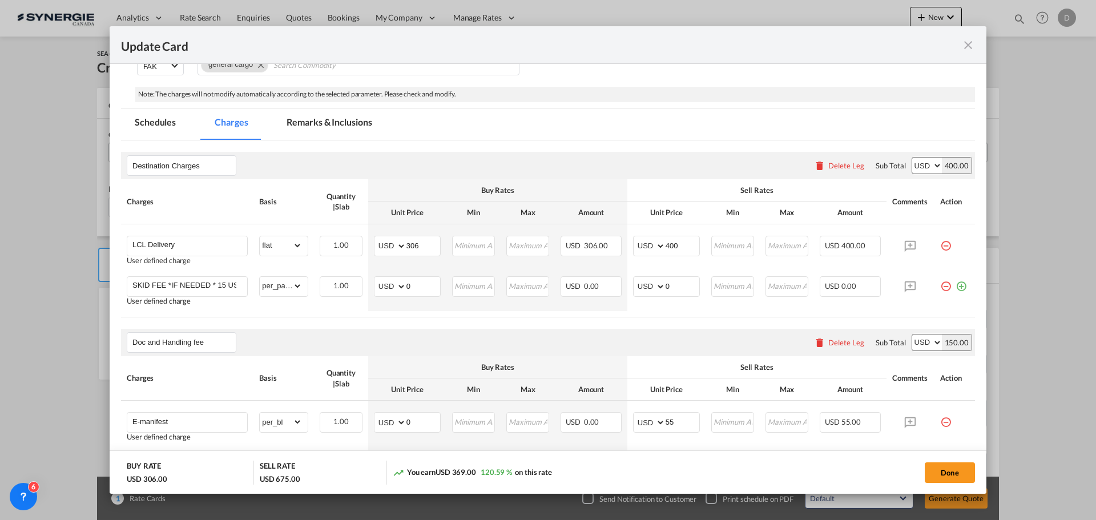
click at [351, 127] on md-tab-item "Remarks & Inclusions" at bounding box center [329, 123] width 112 height 31
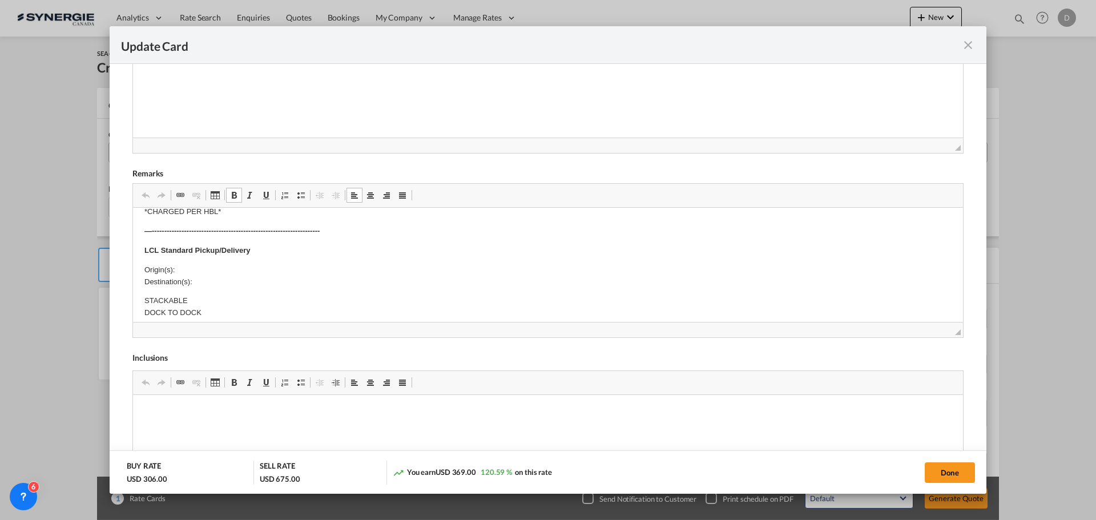
scroll to position [228, 0]
click at [204, 264] on p "Origin(s): Destination(s):" at bounding box center [547, 267] width 807 height 24
click at [206, 272] on p "Origin(s): Toronto Destination(s):" at bounding box center [547, 267] width 807 height 24
click at [939, 471] on button "Done" at bounding box center [950, 472] width 50 height 21
type input "[DATE]"
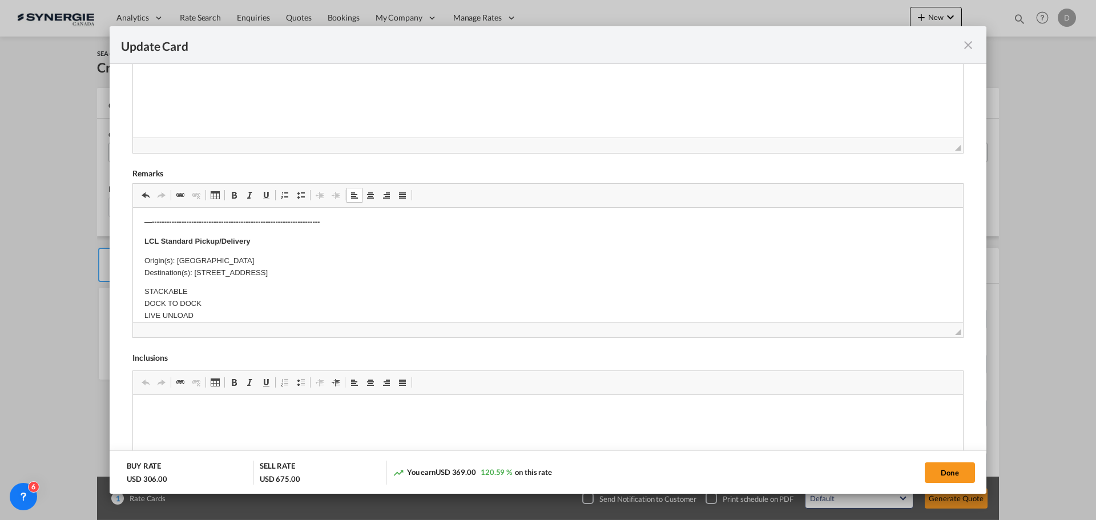
type input "[DATE]"
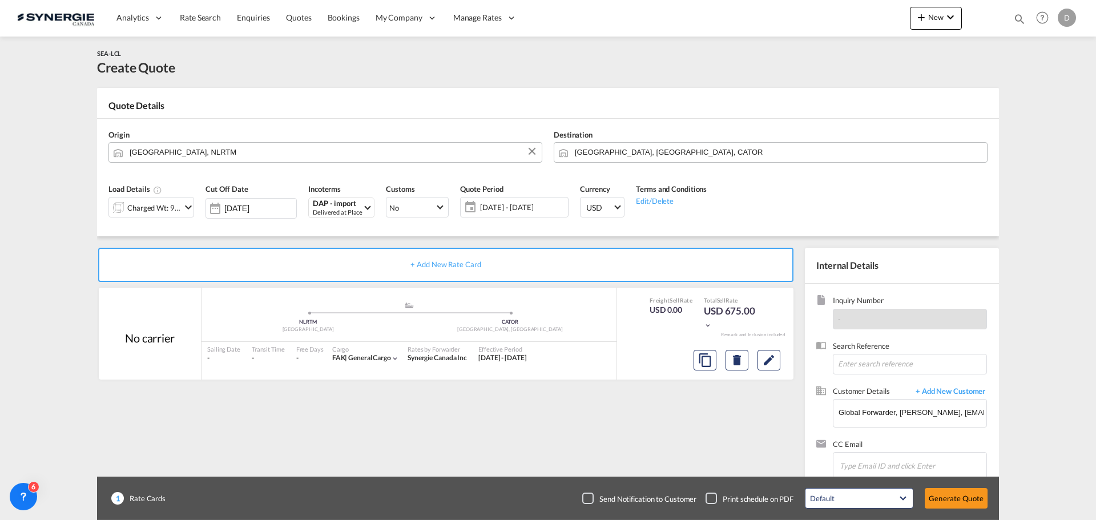
scroll to position [83, 0]
click at [955, 497] on button "Generate Quote" at bounding box center [956, 498] width 63 height 21
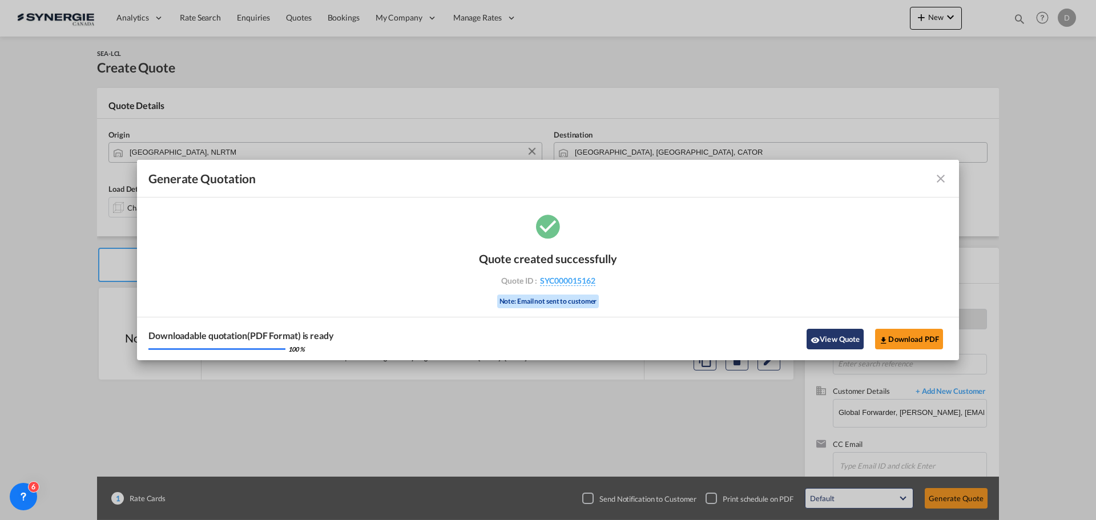
click at [835, 339] on button "View Quote" at bounding box center [835, 339] width 57 height 21
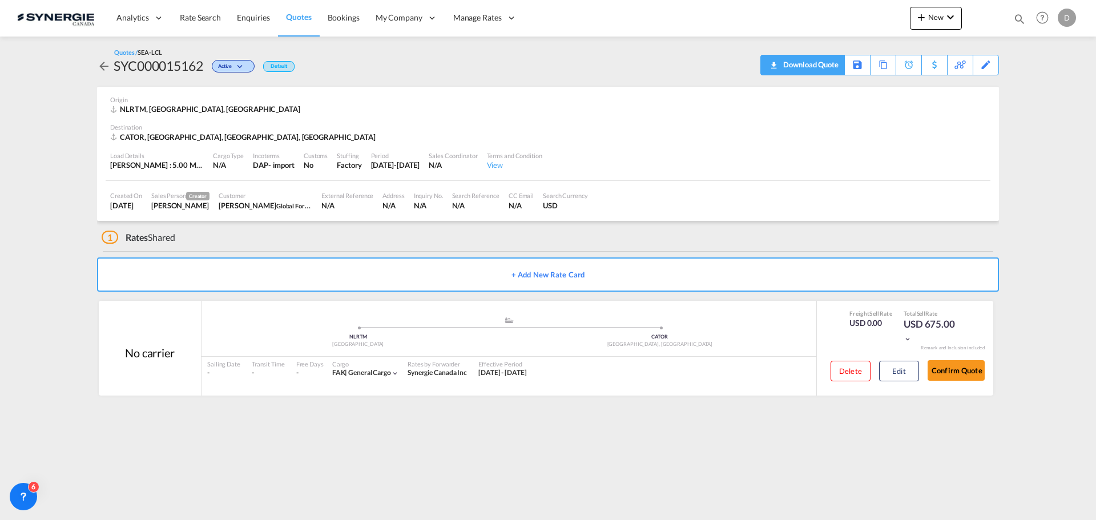
click at [826, 67] on div "Download Quote" at bounding box center [810, 64] width 58 height 18
drag, startPoint x: 762, startPoint y: 104, endPoint x: 769, endPoint y: 111, distance: 9.7
click at [762, 104] on div "NLRTM, [GEOGRAPHIC_DATA], [GEOGRAPHIC_DATA]" at bounding box center [548, 109] width 876 height 10
